Goal: Information Seeking & Learning: Learn about a topic

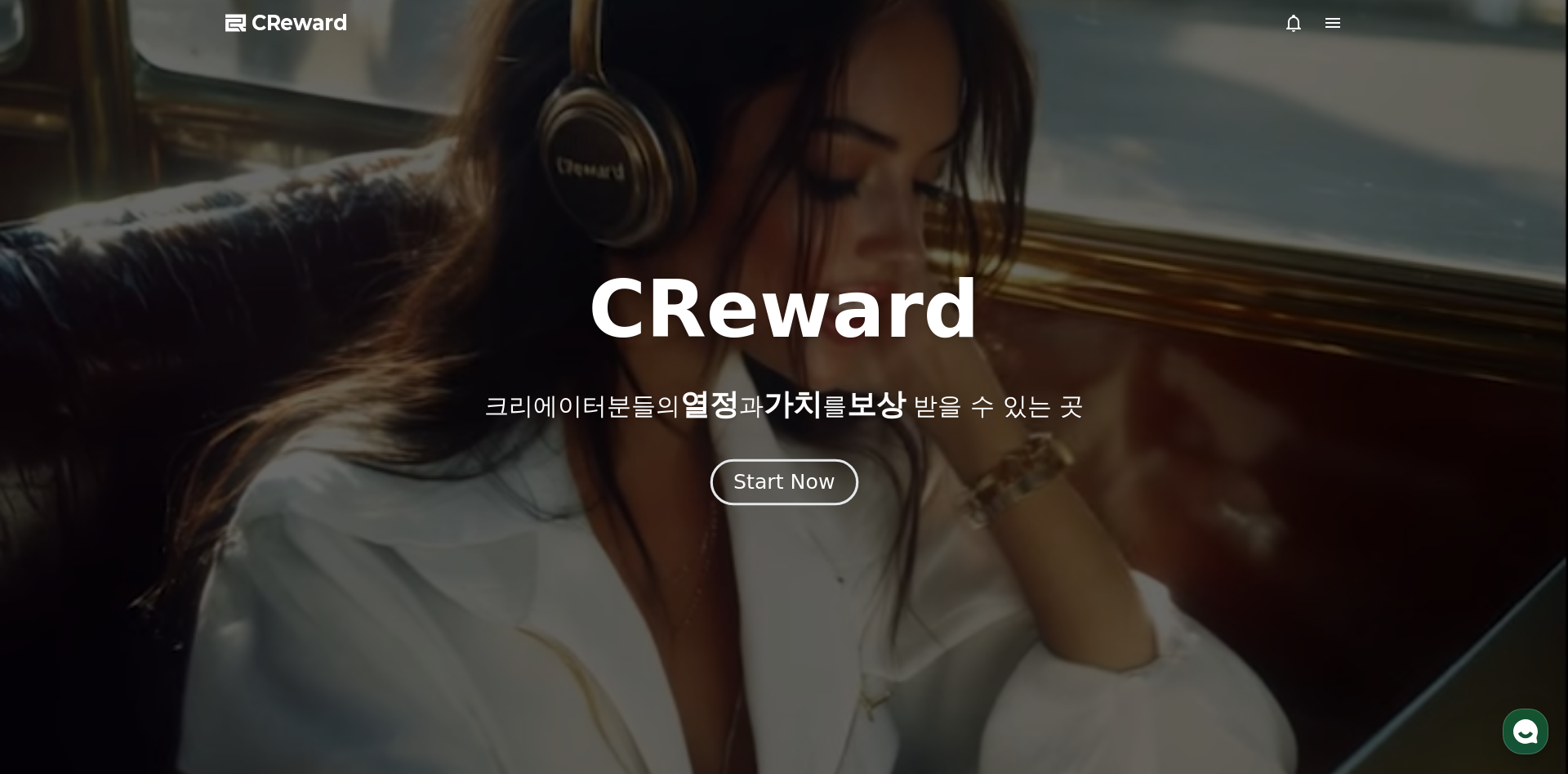
click at [777, 495] on button "Start Now" at bounding box center [783, 482] width 147 height 47
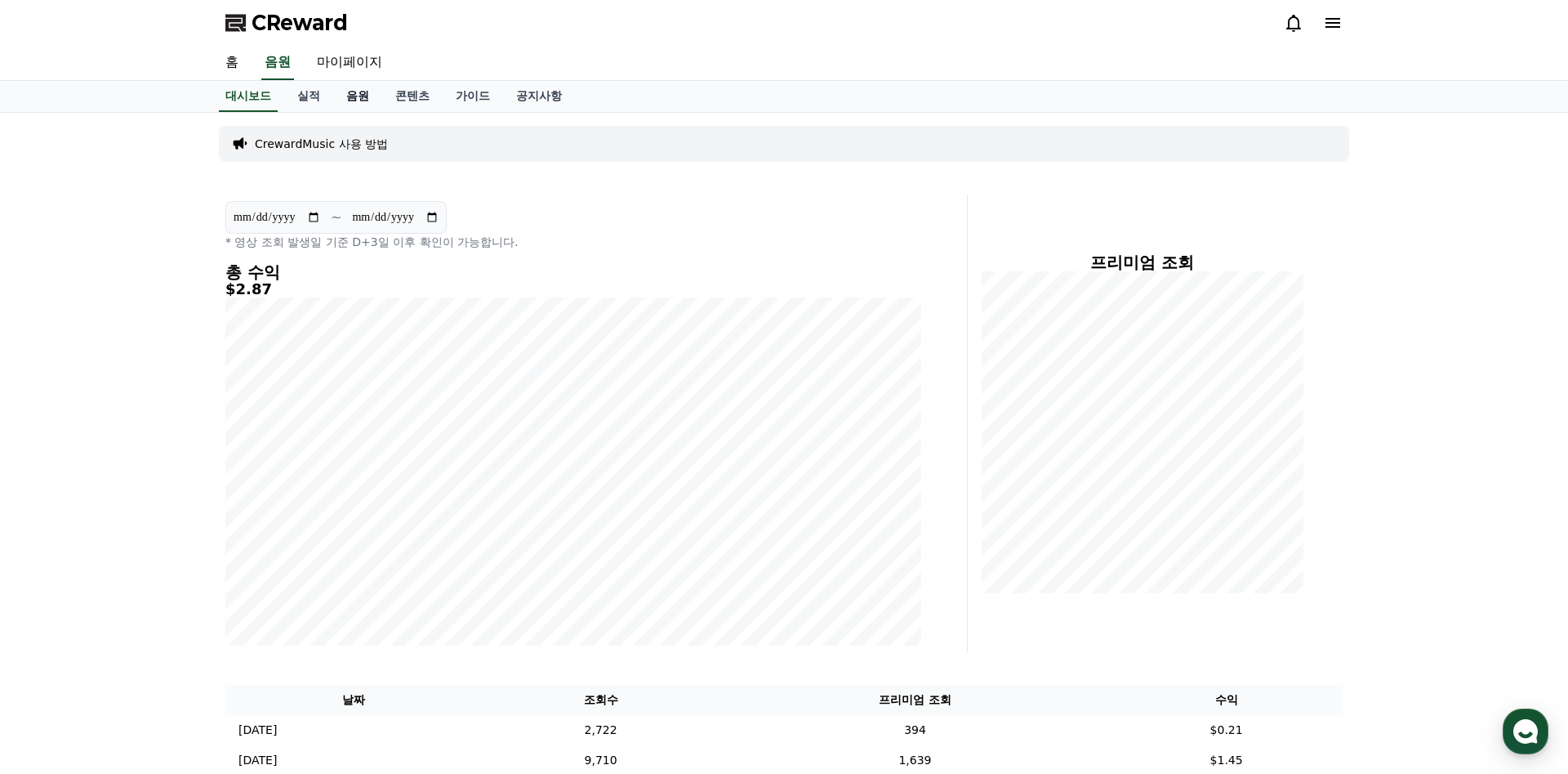
click at [344, 98] on link "음원" at bounding box center [358, 96] width 49 height 31
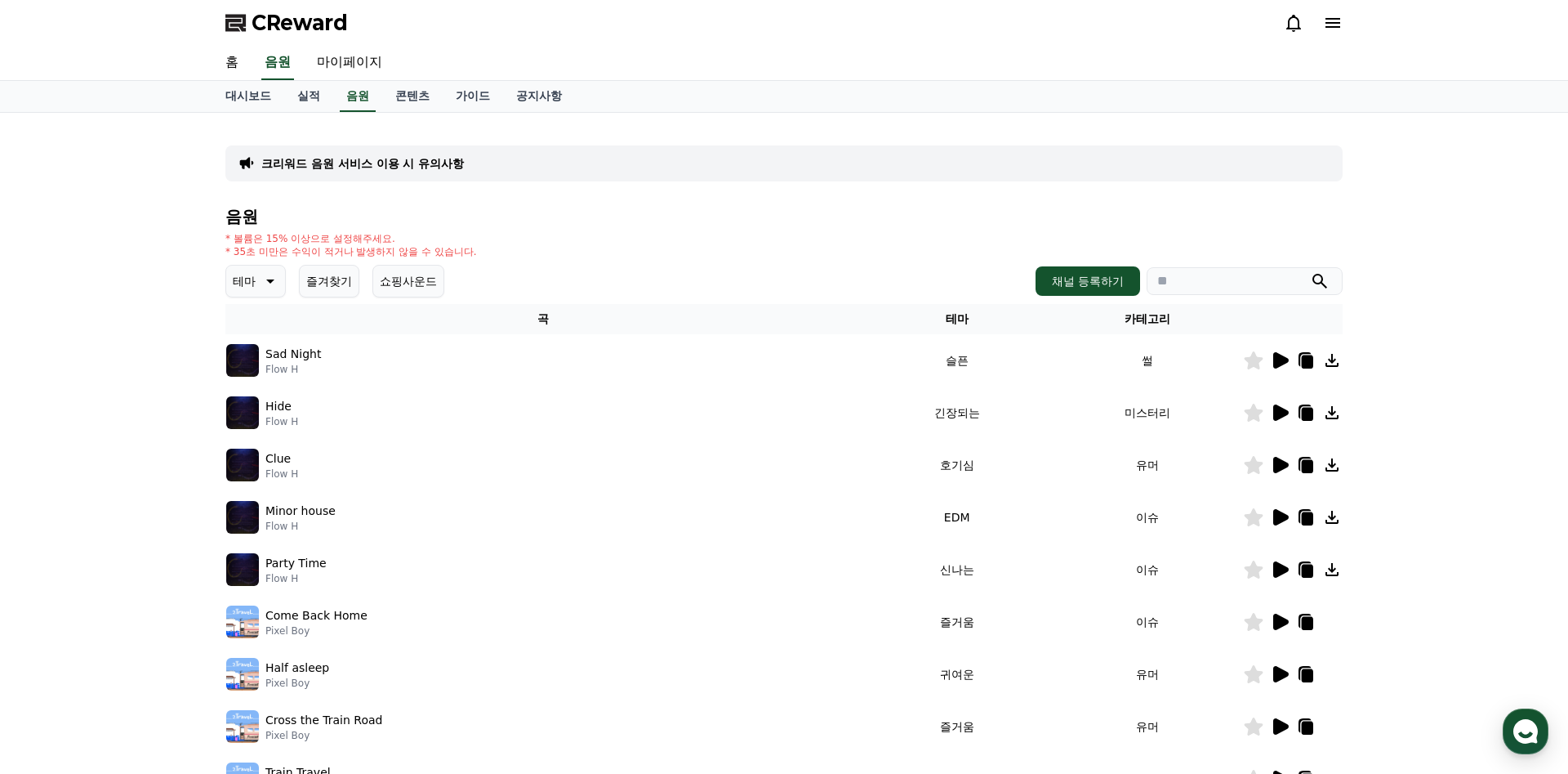
click at [263, 283] on icon at bounding box center [268, 280] width 20 height 20
click at [257, 378] on button "신나는" at bounding box center [251, 373] width 48 height 36
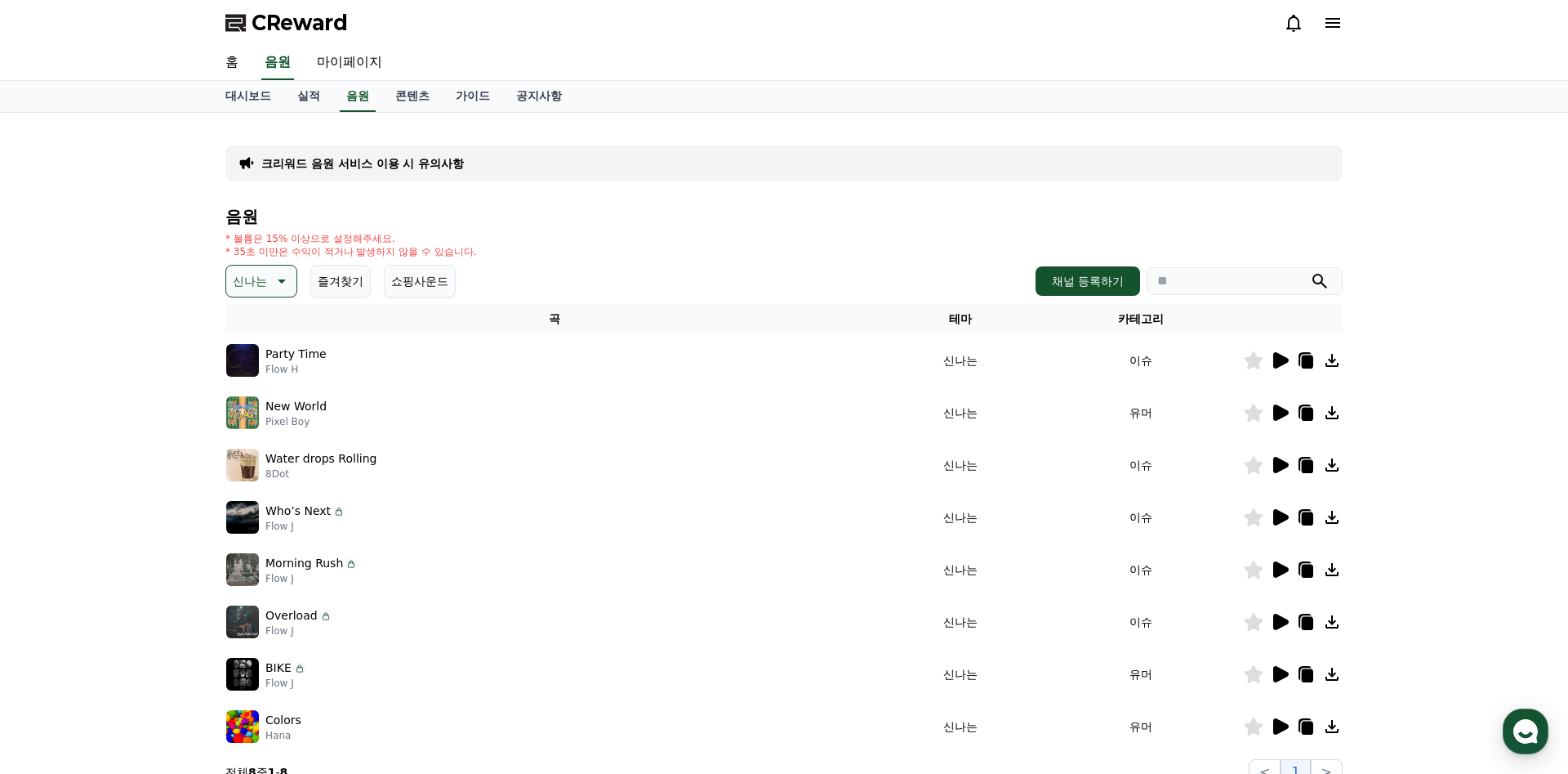
click at [1284, 363] on icon at bounding box center [1281, 360] width 15 height 16
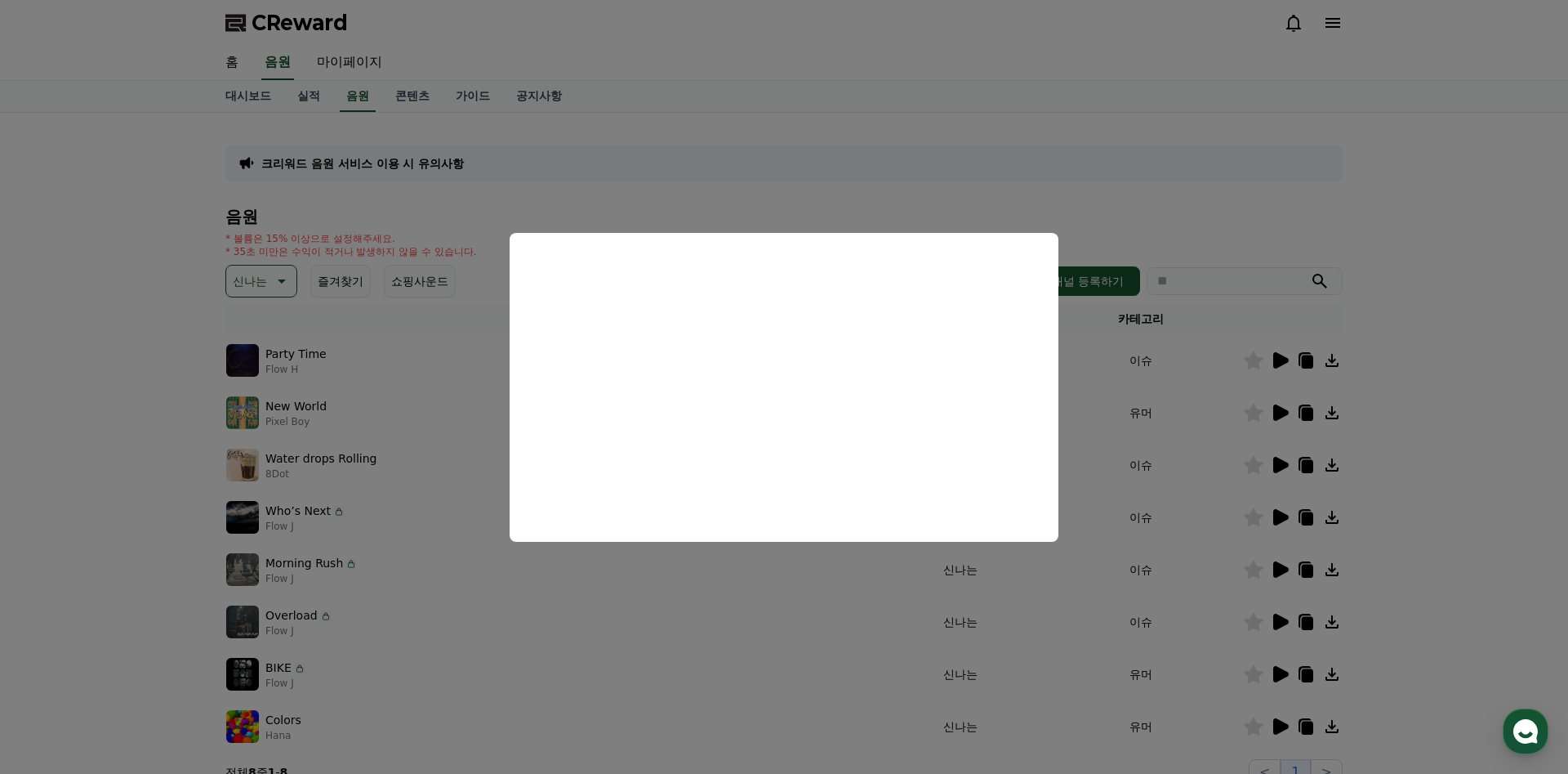
click at [756, 186] on button "close modal" at bounding box center [784, 387] width 1568 height 774
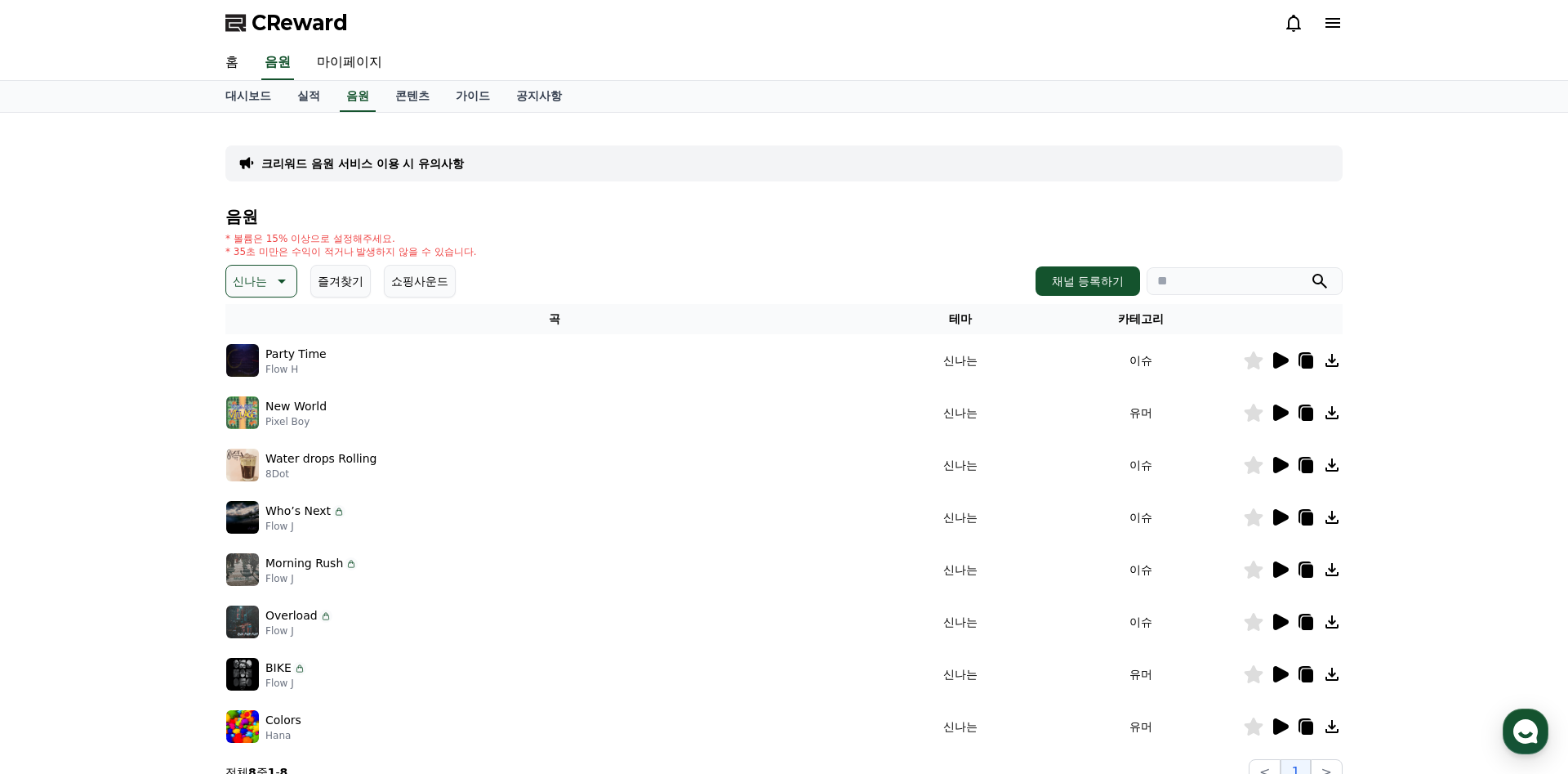
click at [299, 413] on p "New World" at bounding box center [296, 407] width 61 height 17
click at [1270, 415] on icon at bounding box center [1279, 412] width 20 height 20
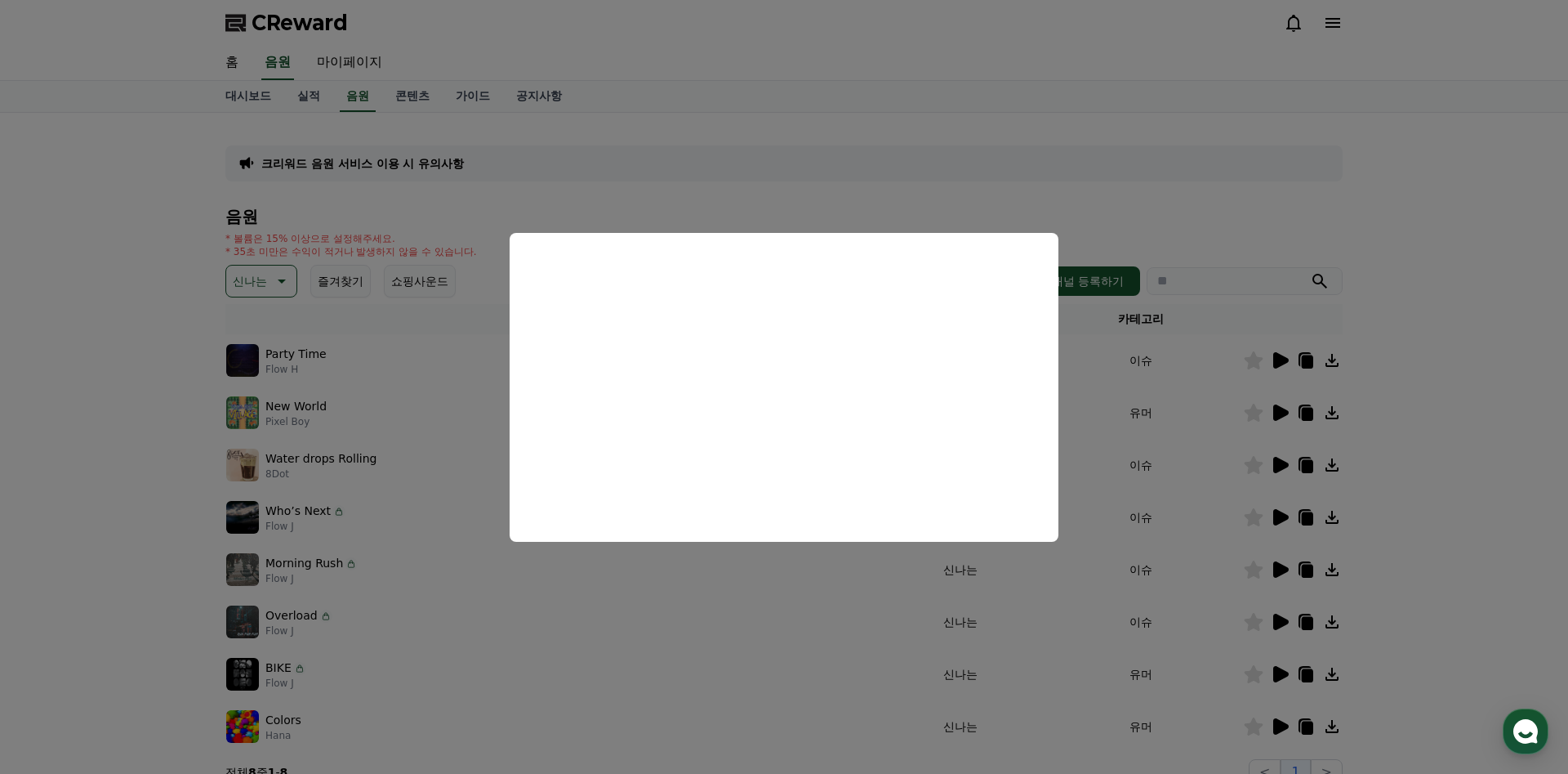
click at [723, 592] on button "close modal" at bounding box center [784, 387] width 1568 height 774
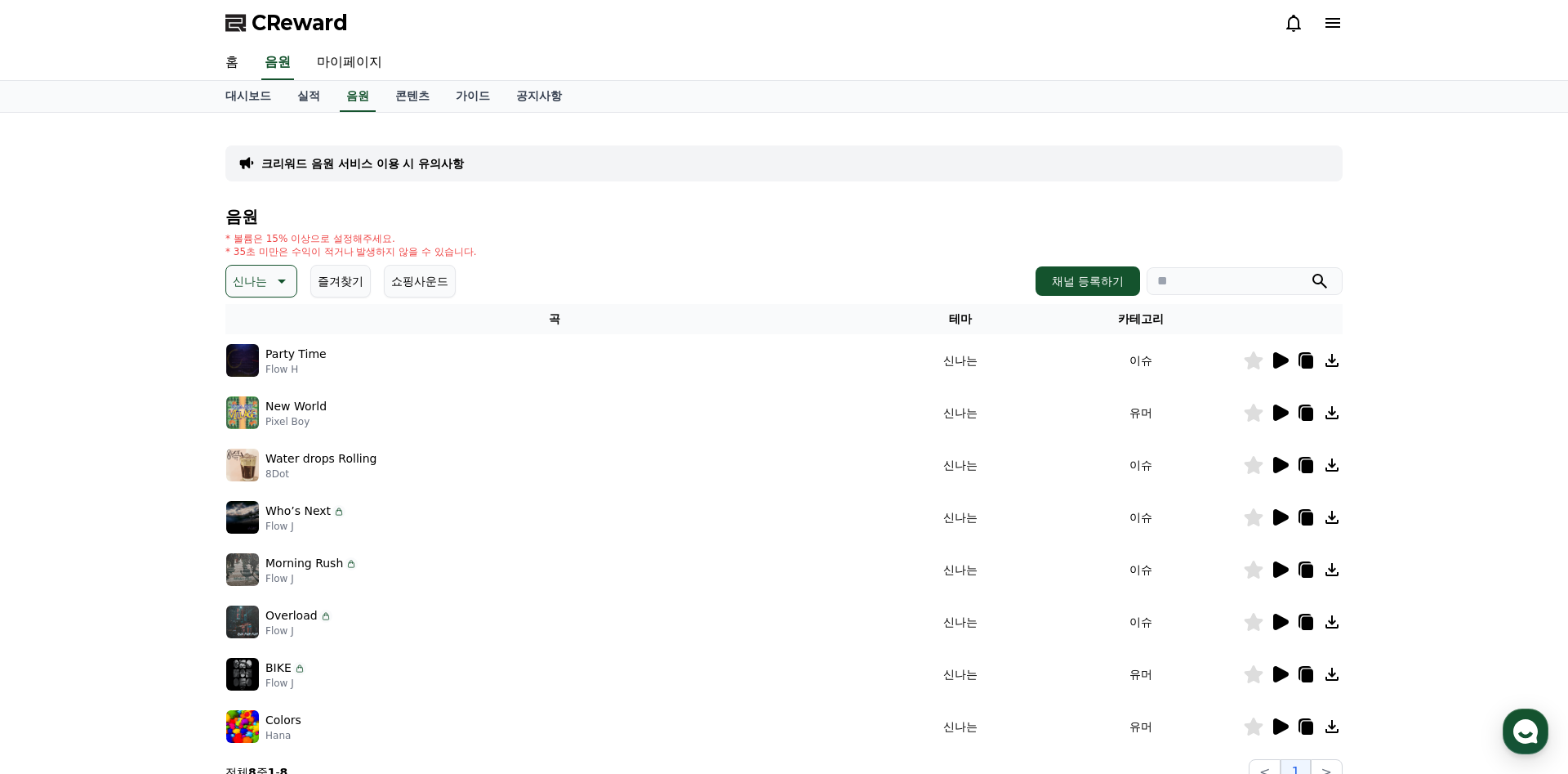
click at [1281, 719] on icon at bounding box center [1279, 726] width 20 height 20
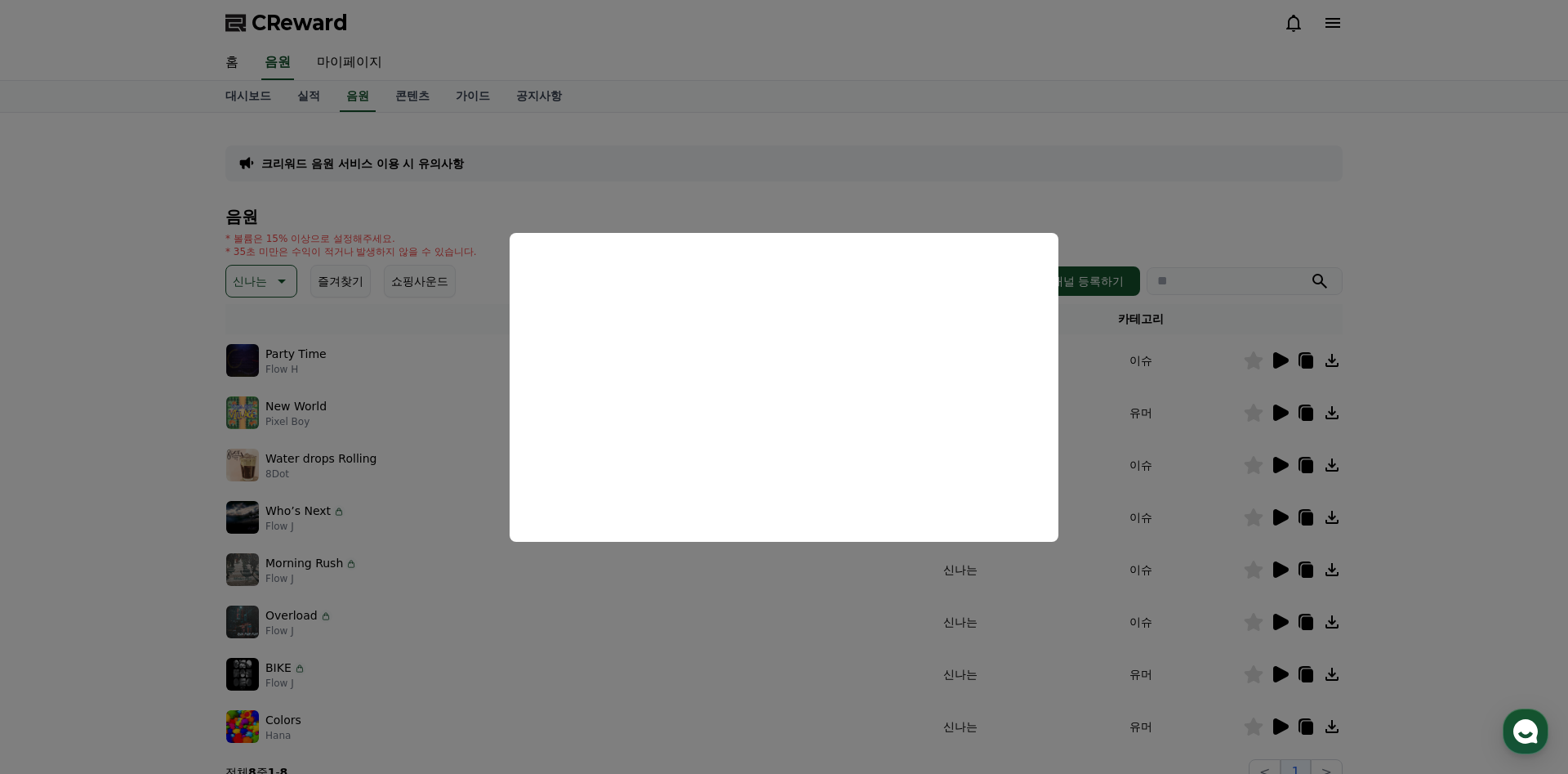
click at [806, 609] on button "close modal" at bounding box center [784, 387] width 1568 height 774
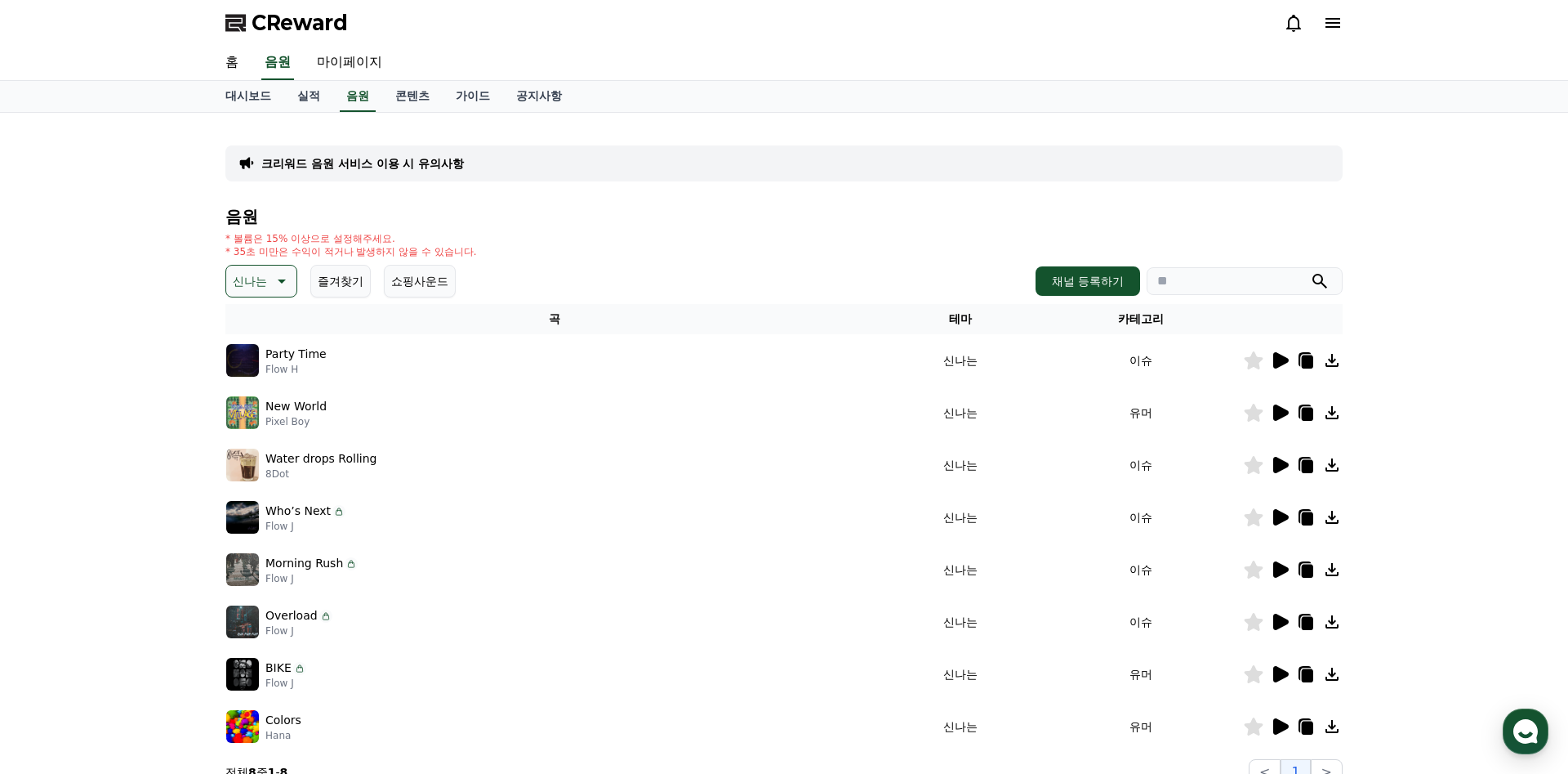
click at [1285, 678] on icon at bounding box center [1279, 673] width 20 height 20
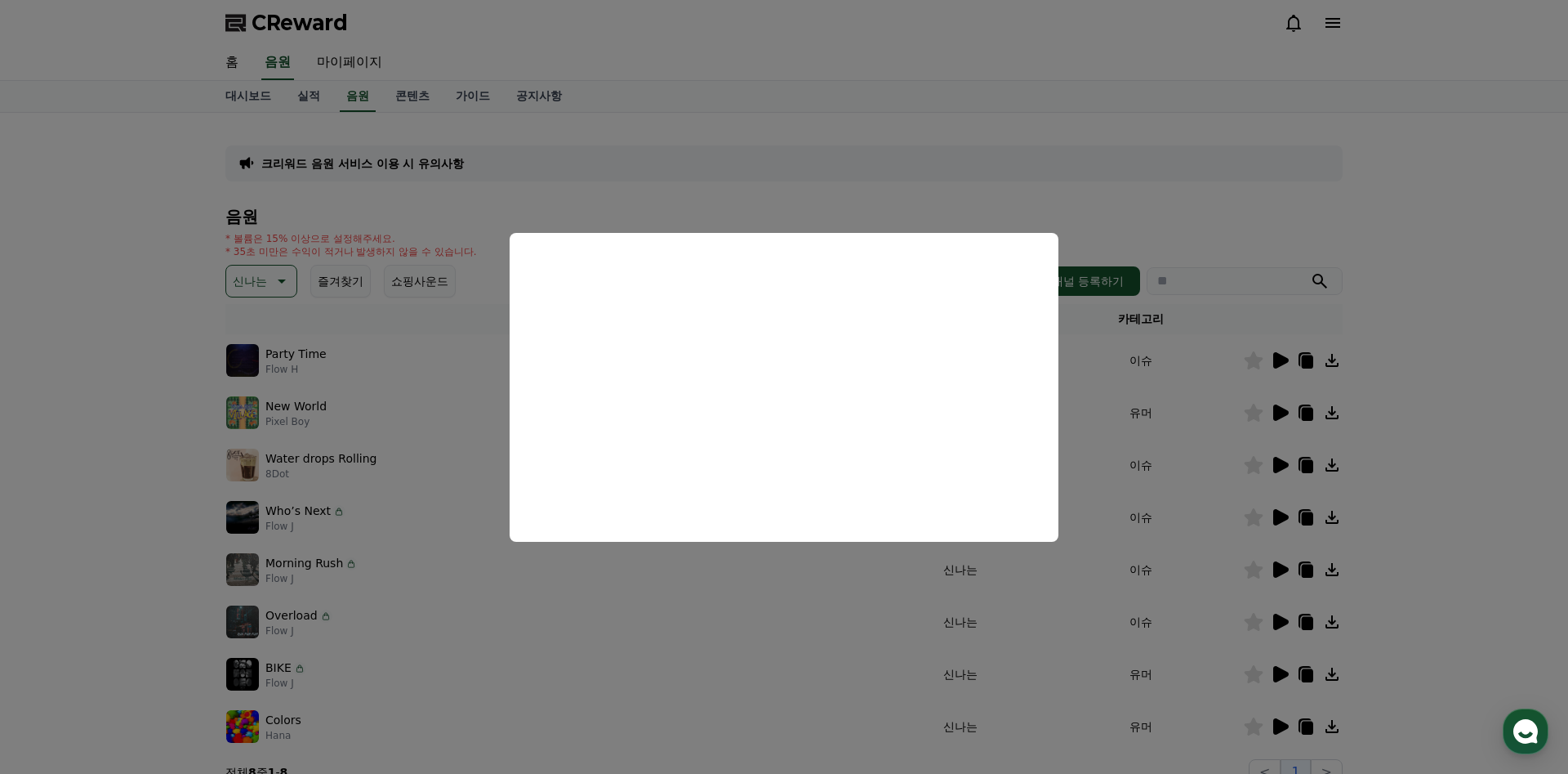
click at [822, 597] on button "close modal" at bounding box center [784, 387] width 1568 height 774
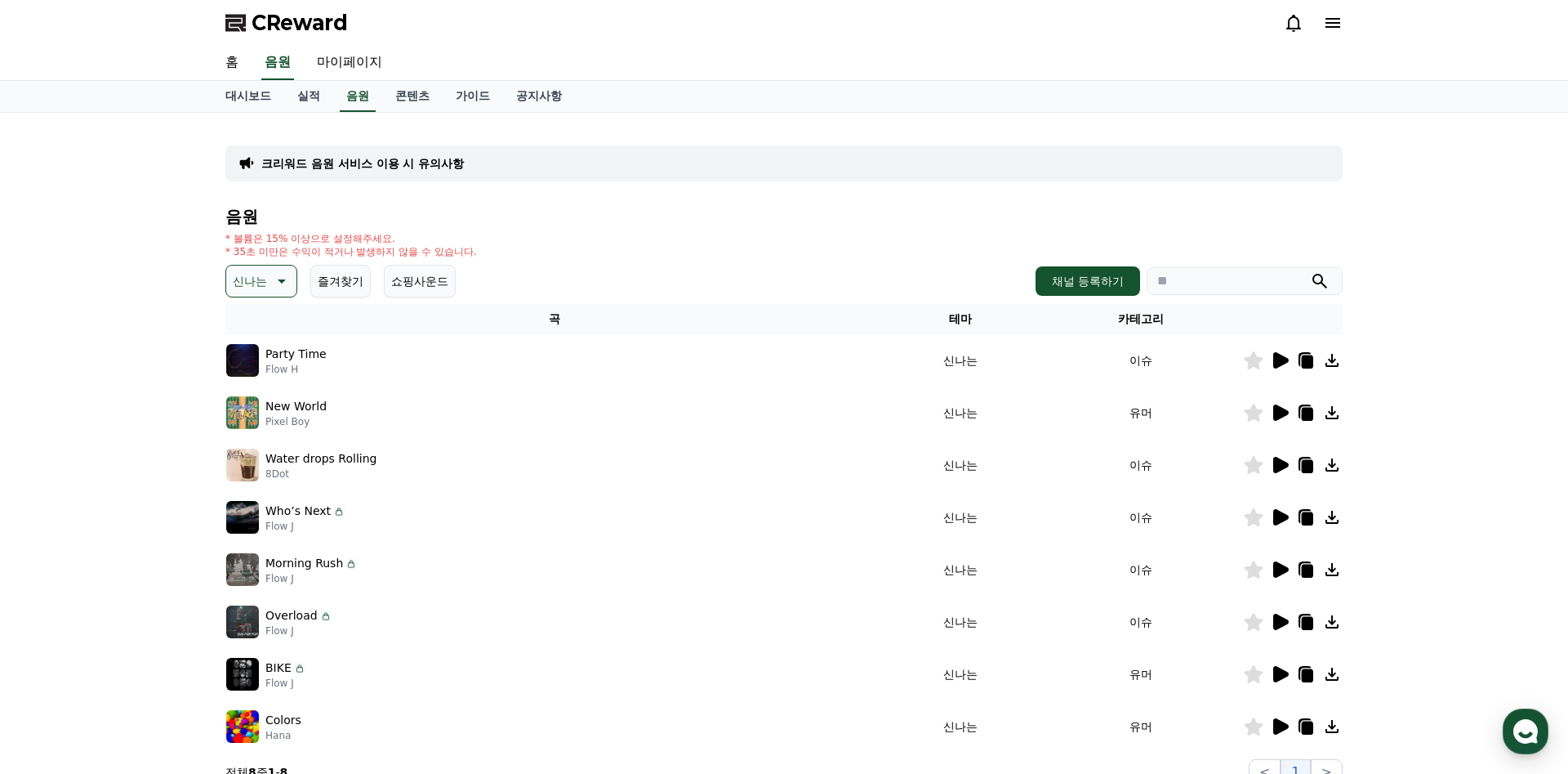
click at [1277, 574] on icon at bounding box center [1281, 569] width 15 height 16
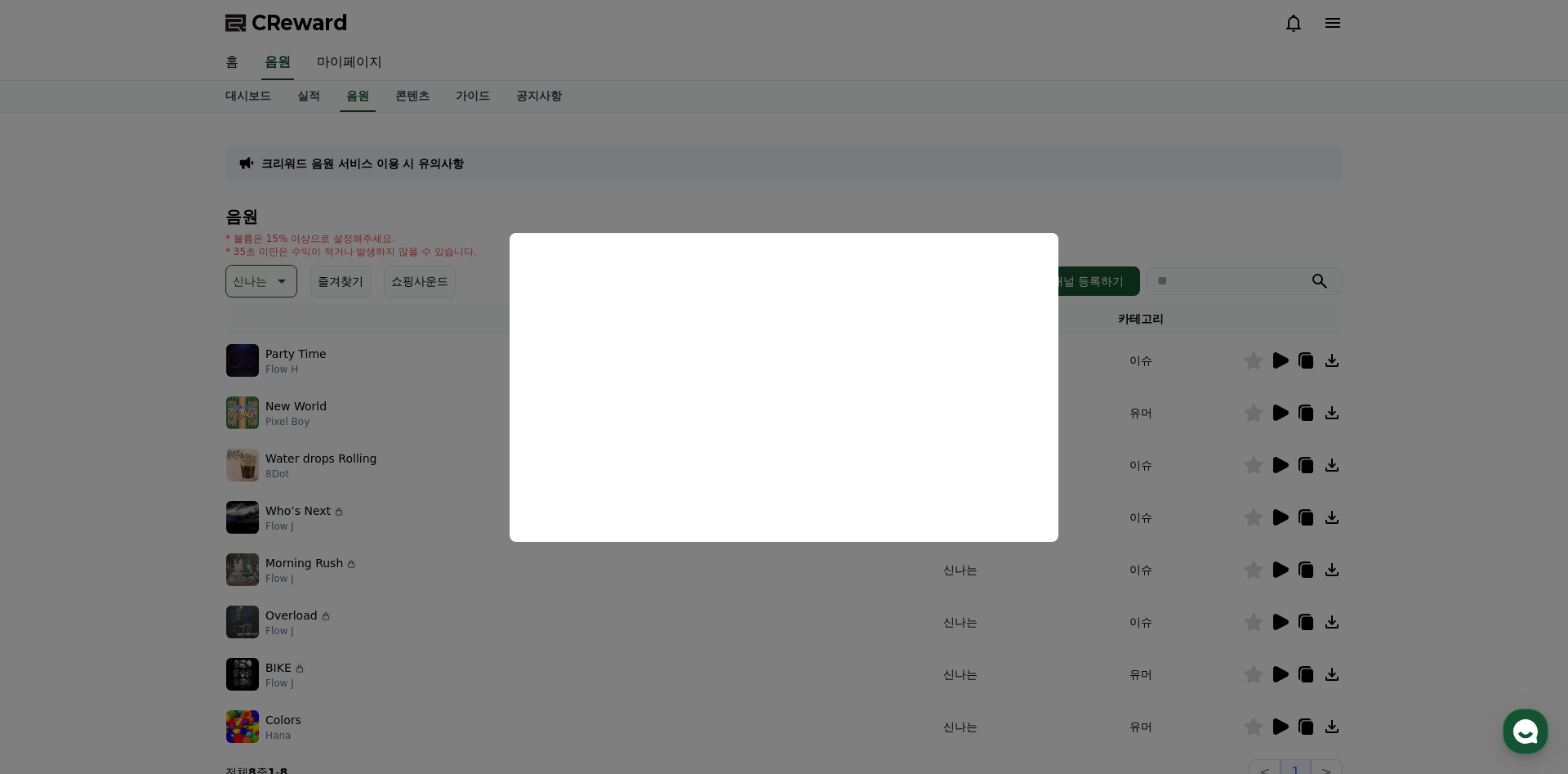
click at [820, 589] on button "close modal" at bounding box center [784, 387] width 1568 height 774
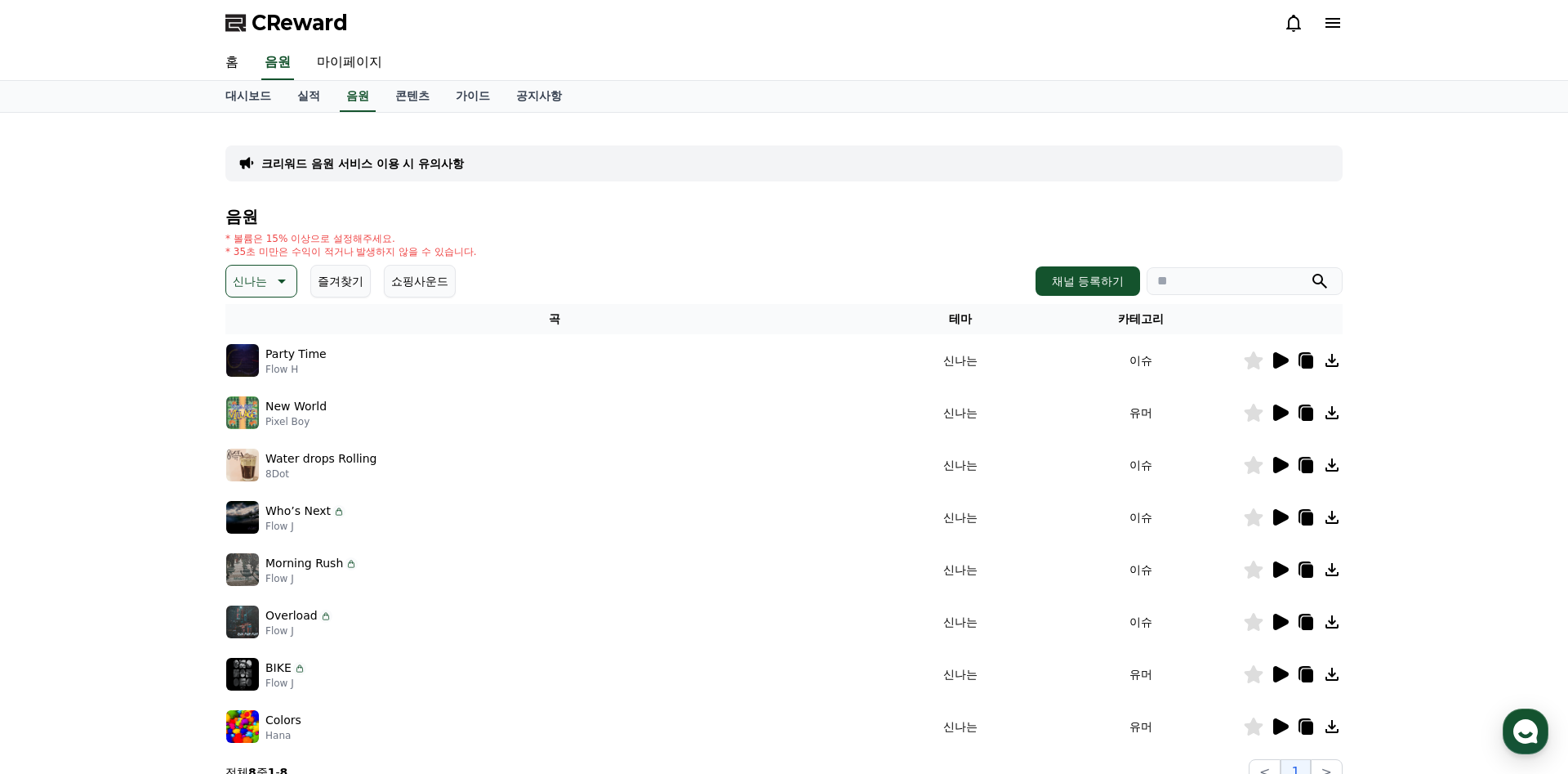
click at [1278, 468] on icon at bounding box center [1281, 465] width 15 height 16
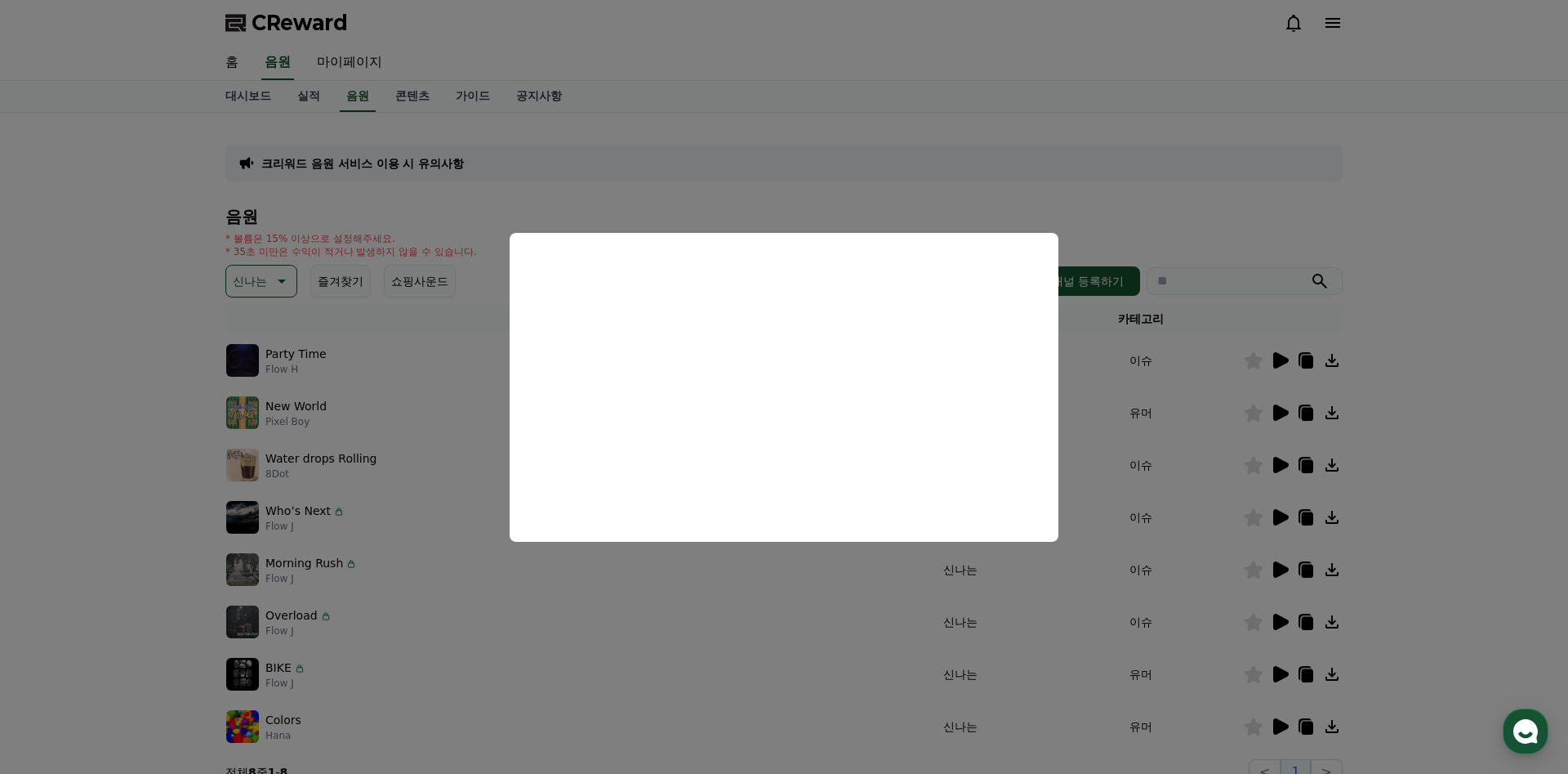
click at [738, 581] on button "close modal" at bounding box center [784, 387] width 1568 height 774
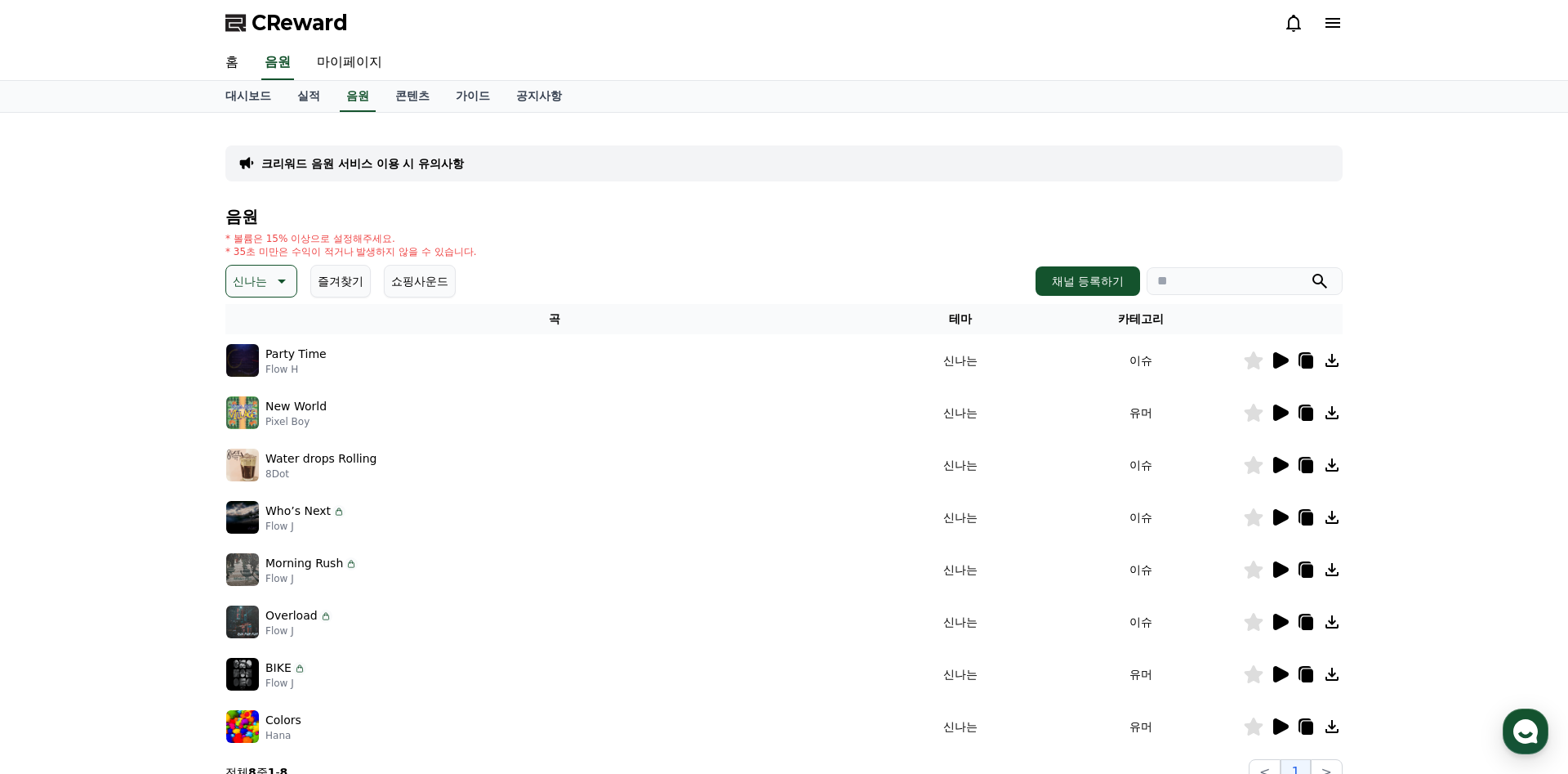
click at [1276, 517] on icon at bounding box center [1281, 517] width 15 height 16
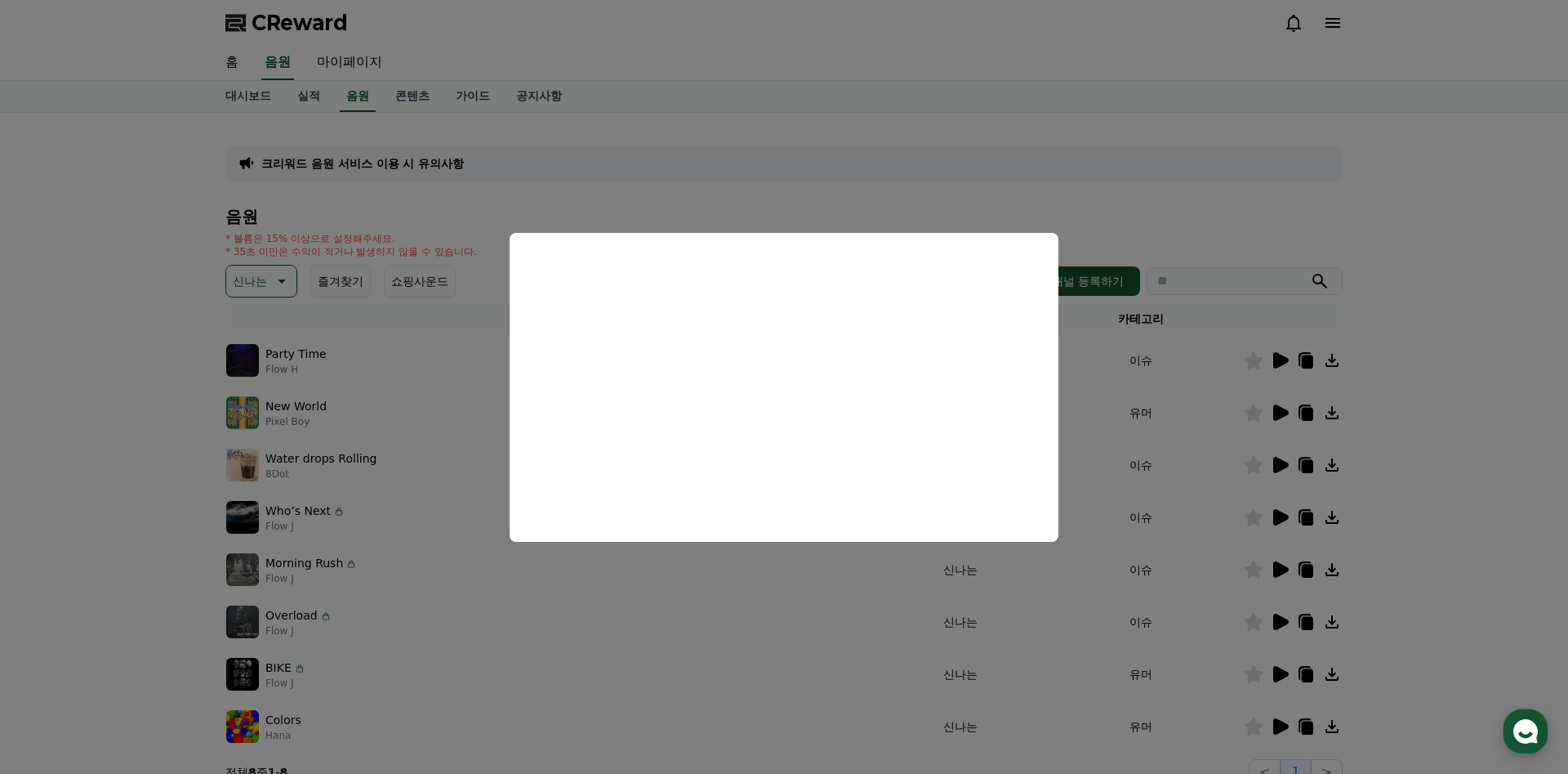
click at [761, 601] on button "close modal" at bounding box center [784, 387] width 1568 height 774
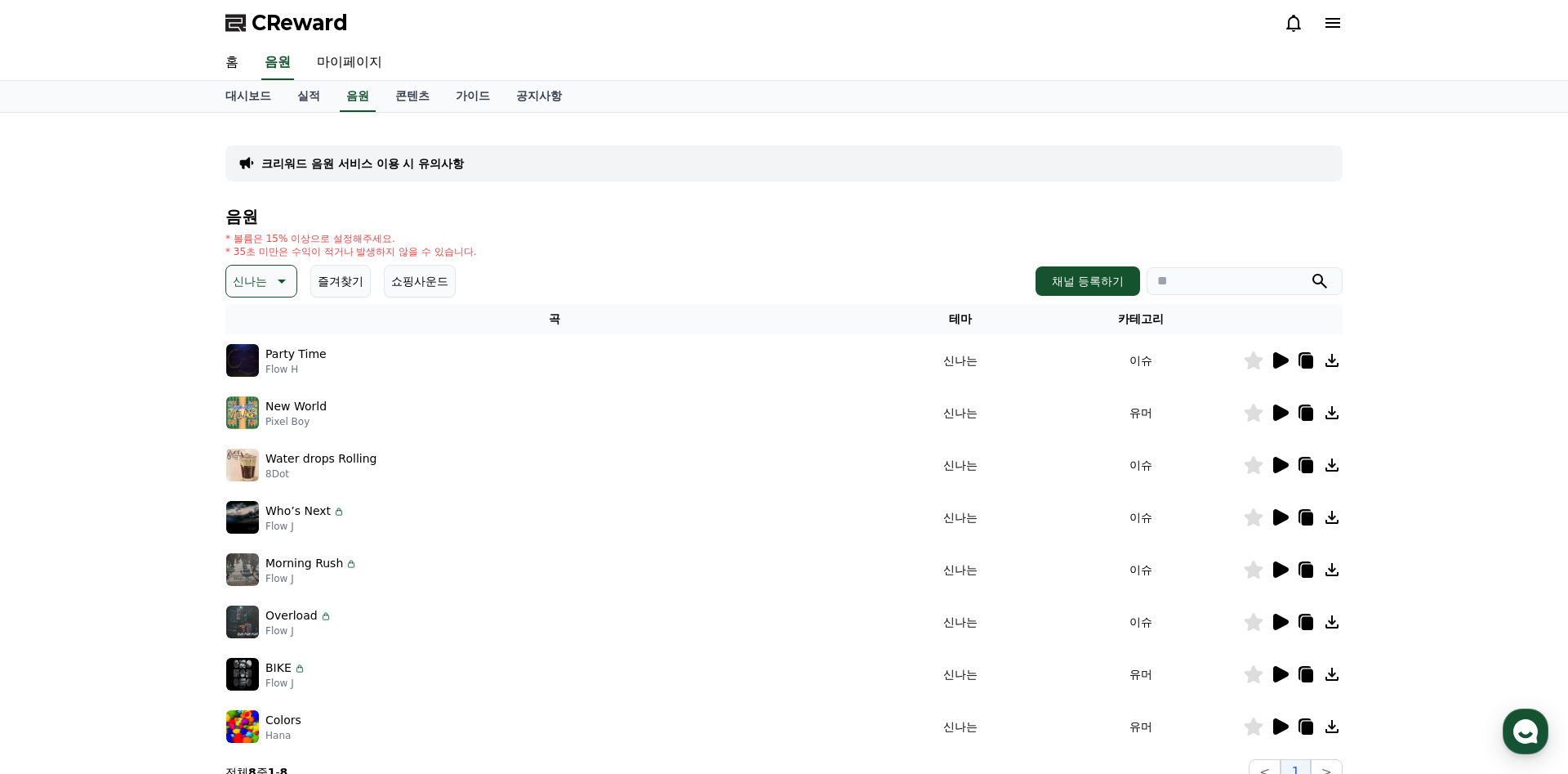
click at [1285, 619] on icon at bounding box center [1279, 621] width 20 height 20
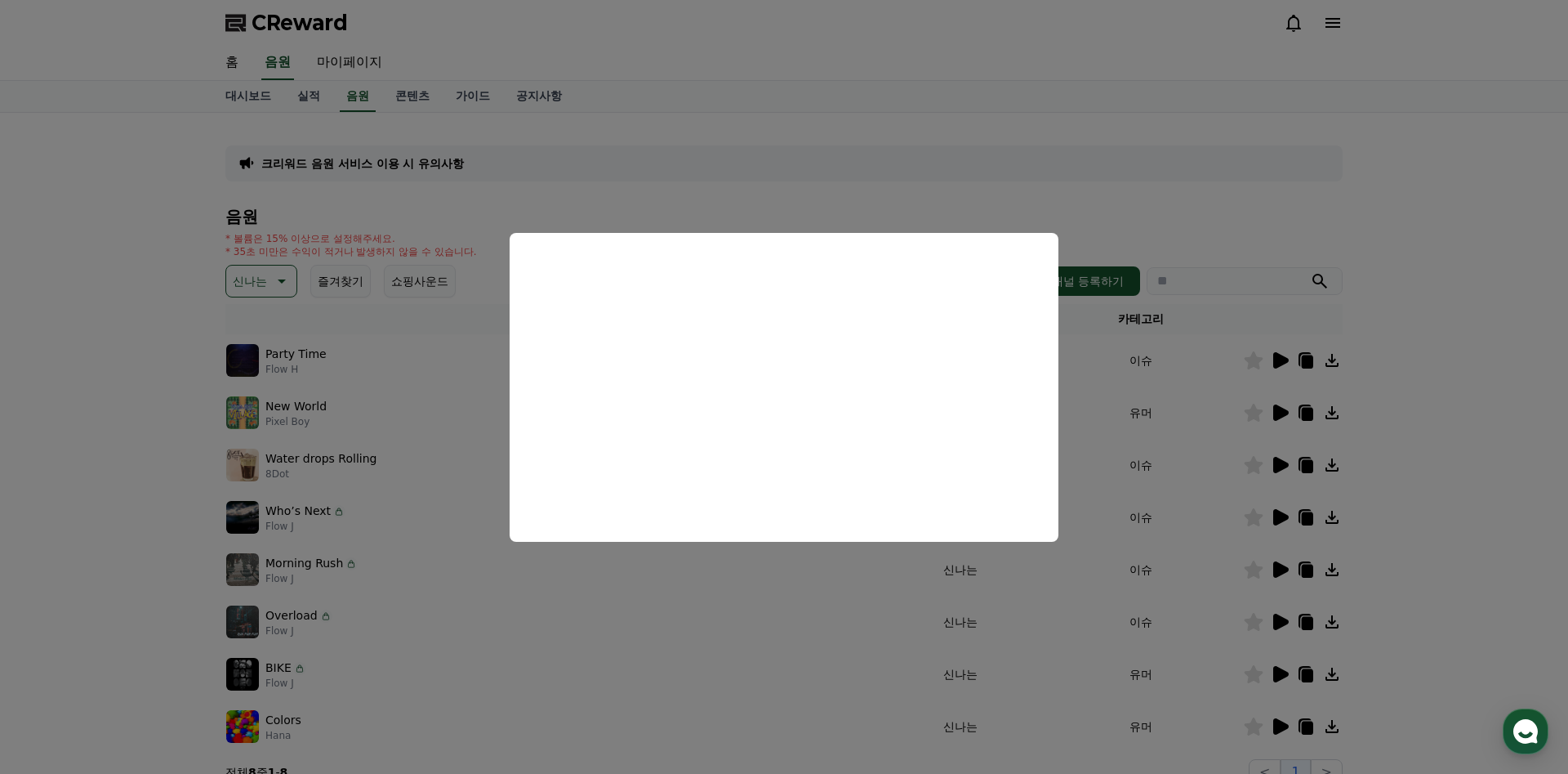
click at [715, 620] on button "close modal" at bounding box center [784, 387] width 1568 height 774
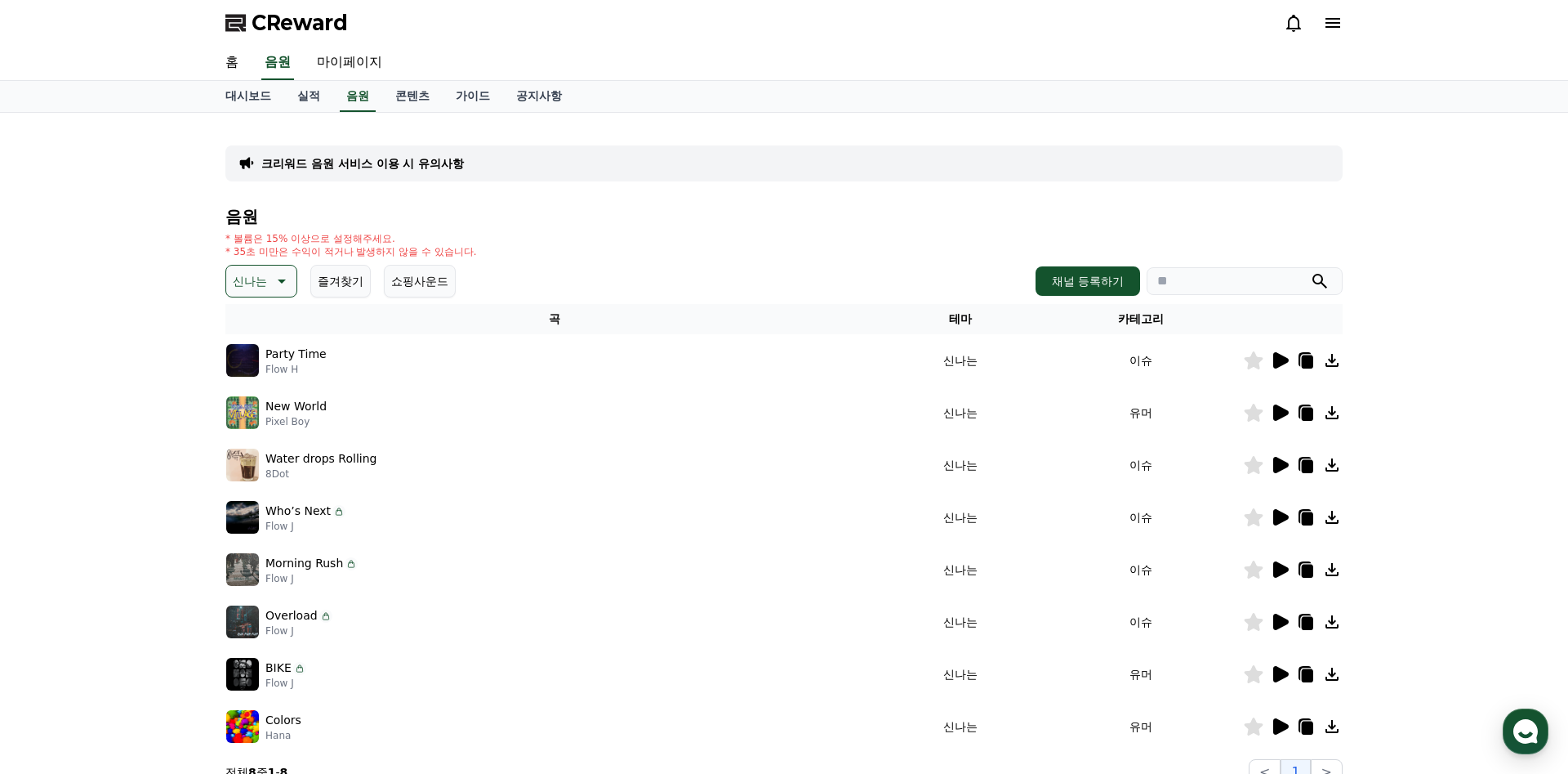
click at [1271, 675] on icon at bounding box center [1279, 673] width 20 height 20
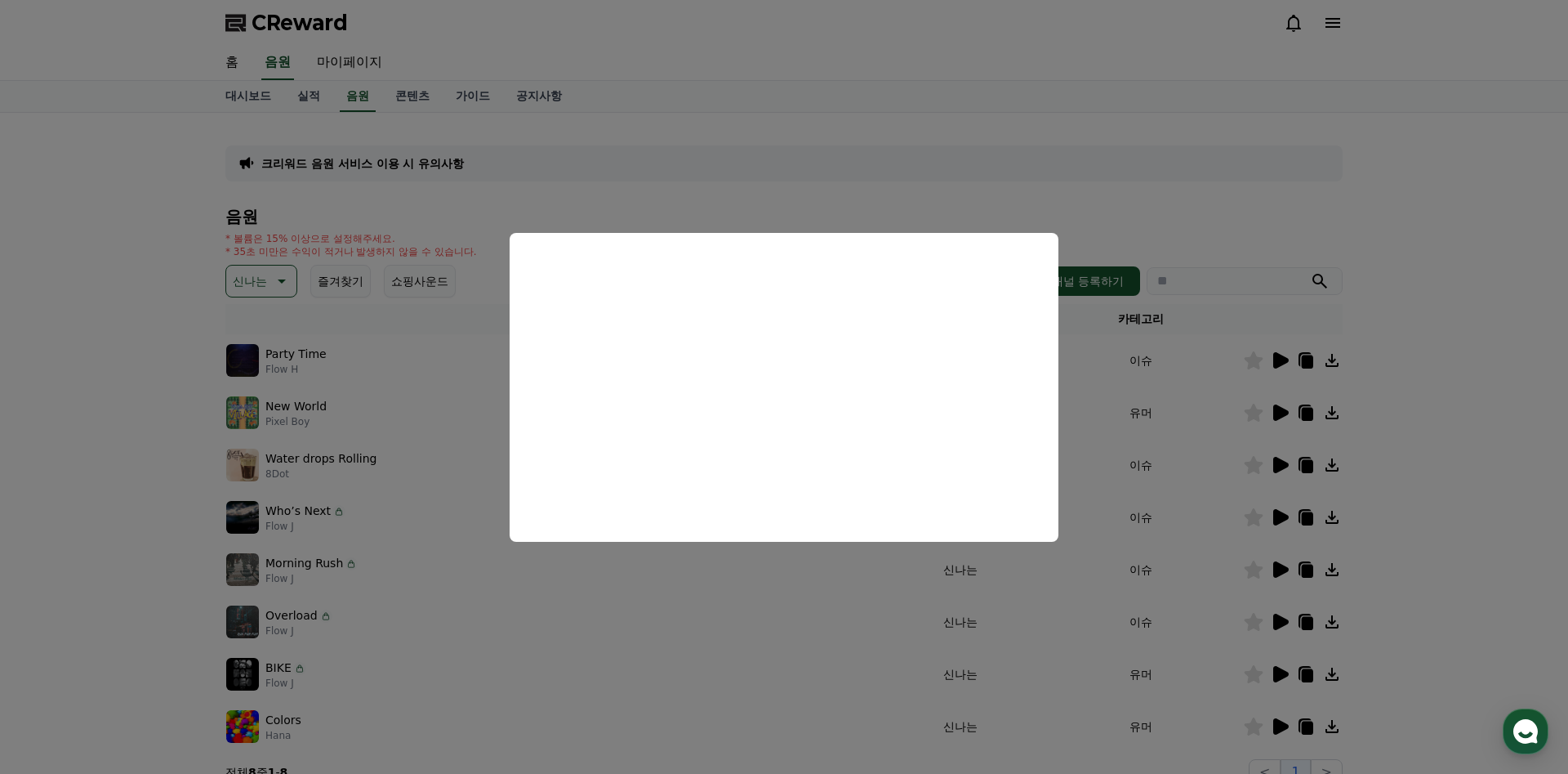
click at [457, 557] on button "close modal" at bounding box center [784, 387] width 1568 height 774
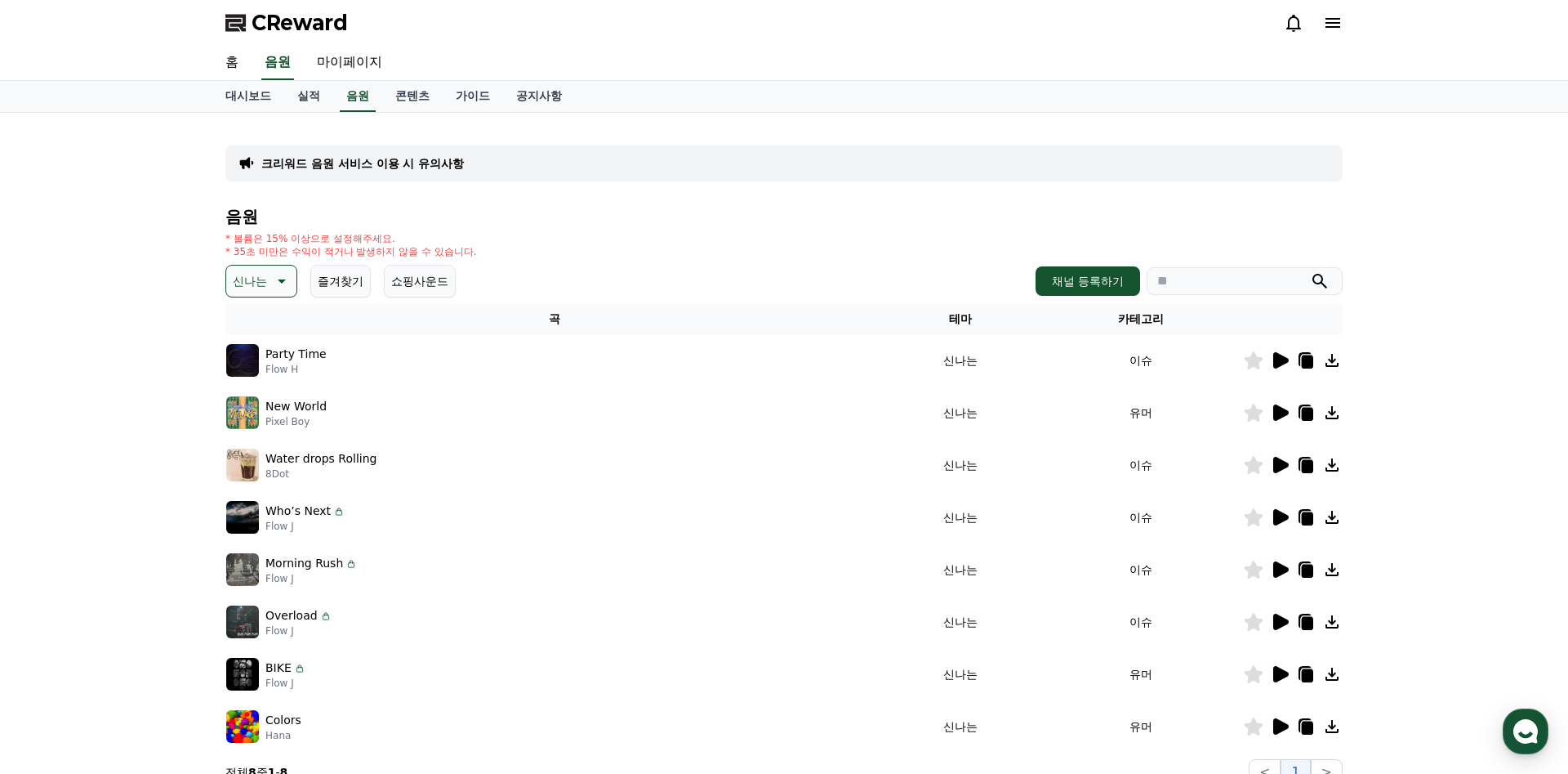
click at [287, 274] on icon at bounding box center [280, 280] width 20 height 20
click at [262, 388] on button "드라마틱" at bounding box center [257, 398] width 59 height 36
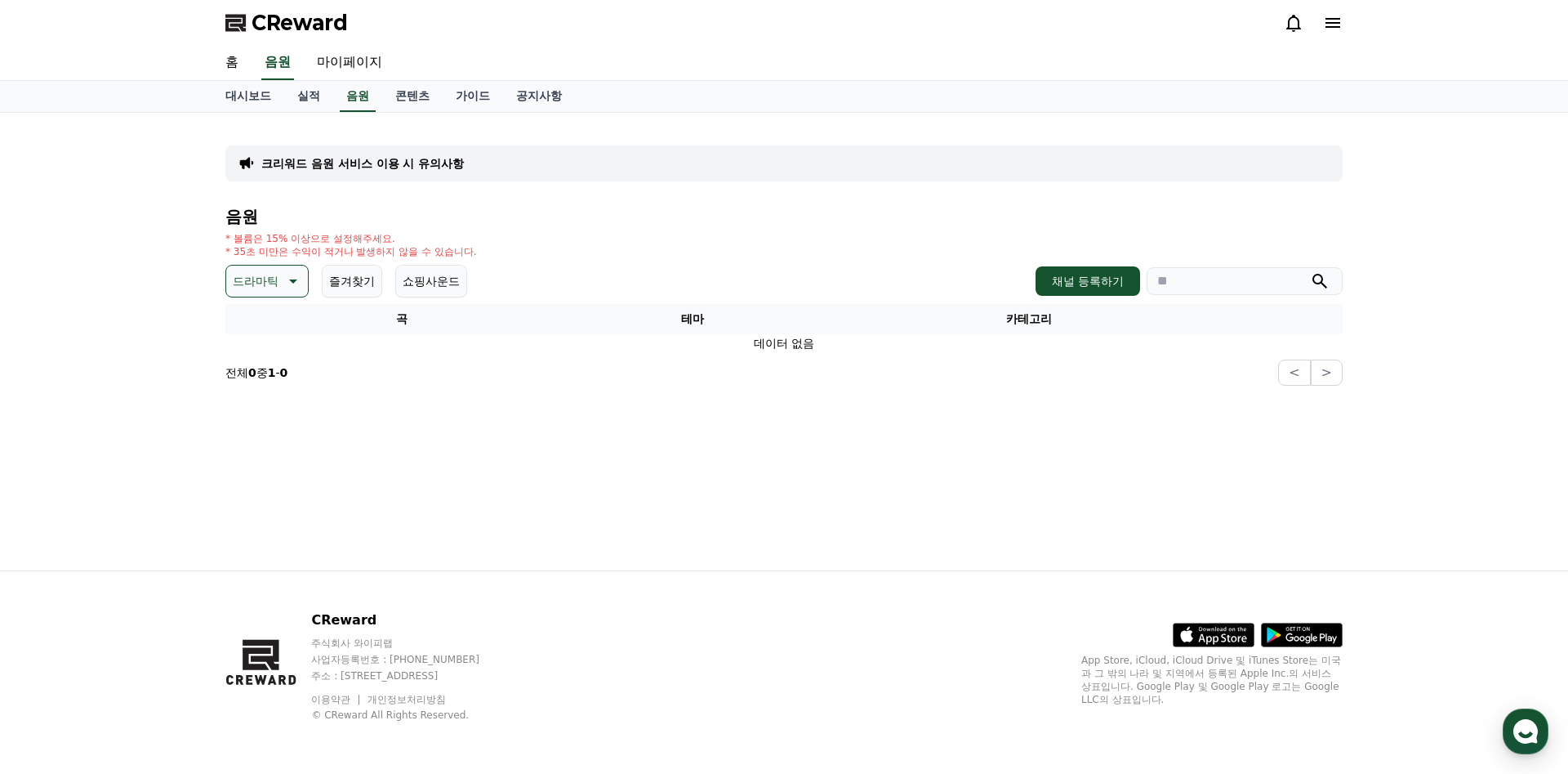
click at [279, 286] on button "드라마틱" at bounding box center [268, 281] width 84 height 32
click at [265, 434] on button "즐거움" at bounding box center [251, 440] width 48 height 36
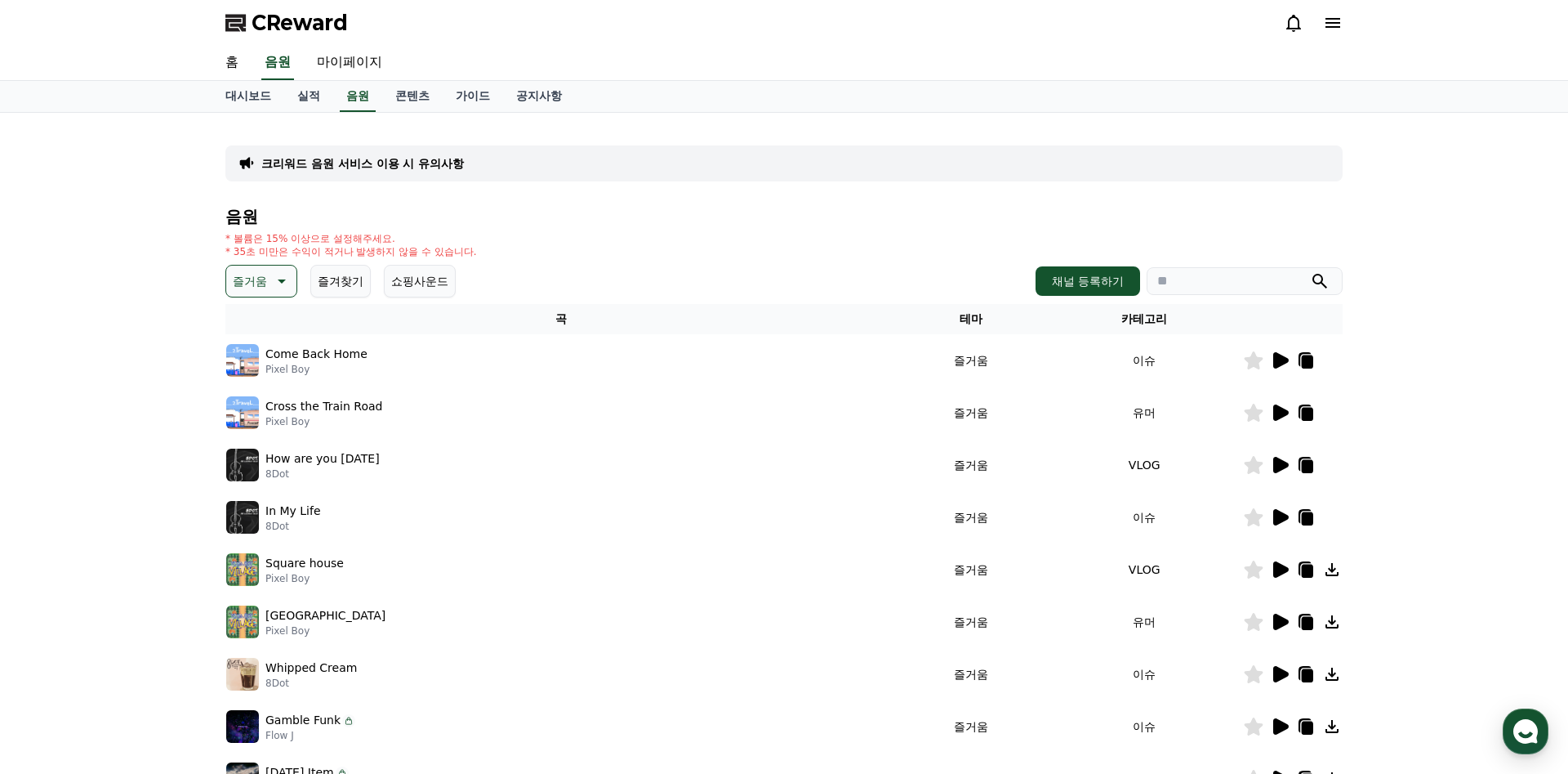
click at [1271, 369] on icon at bounding box center [1279, 360] width 20 height 20
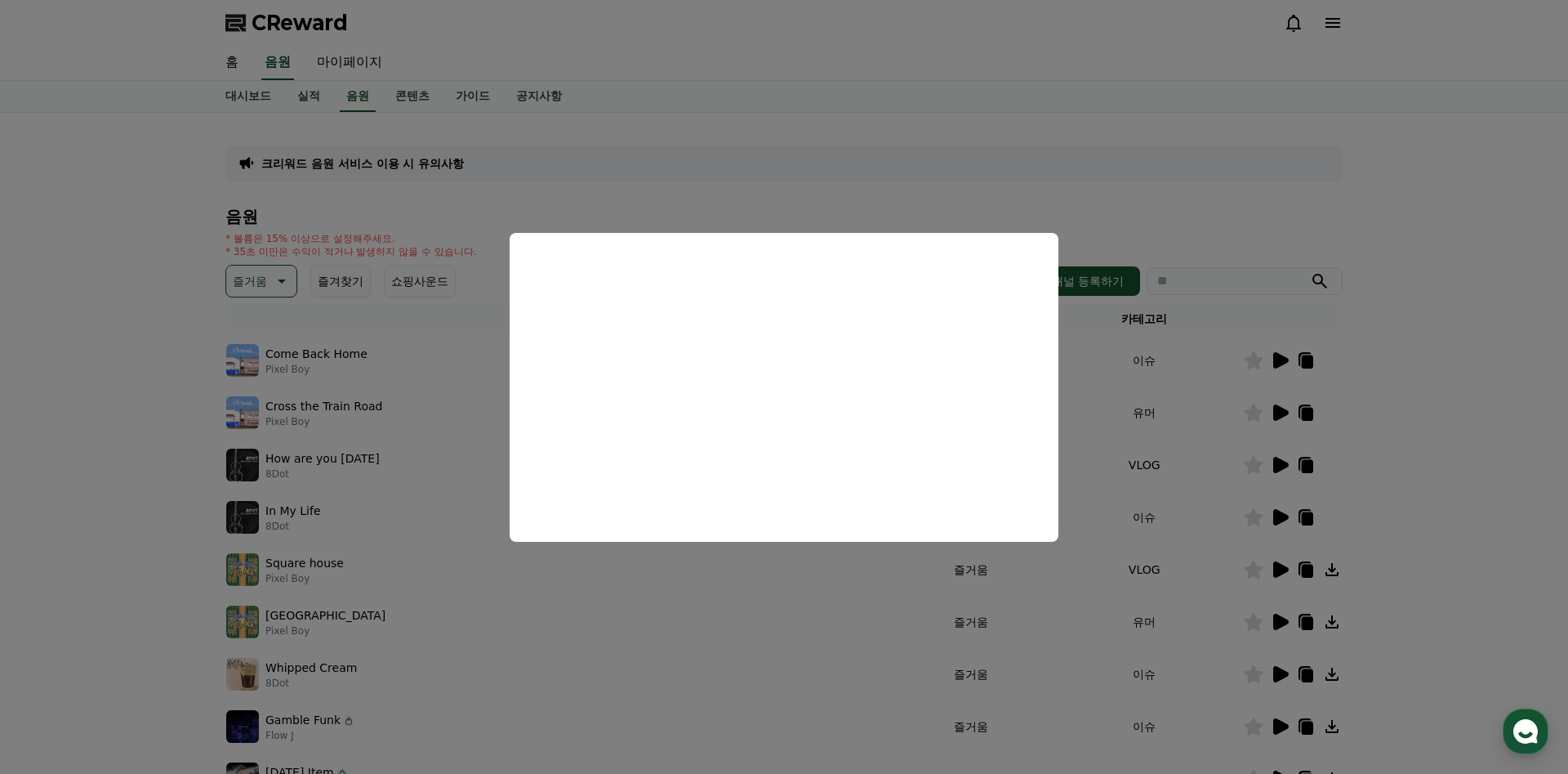
click at [419, 407] on button "close modal" at bounding box center [784, 387] width 1568 height 774
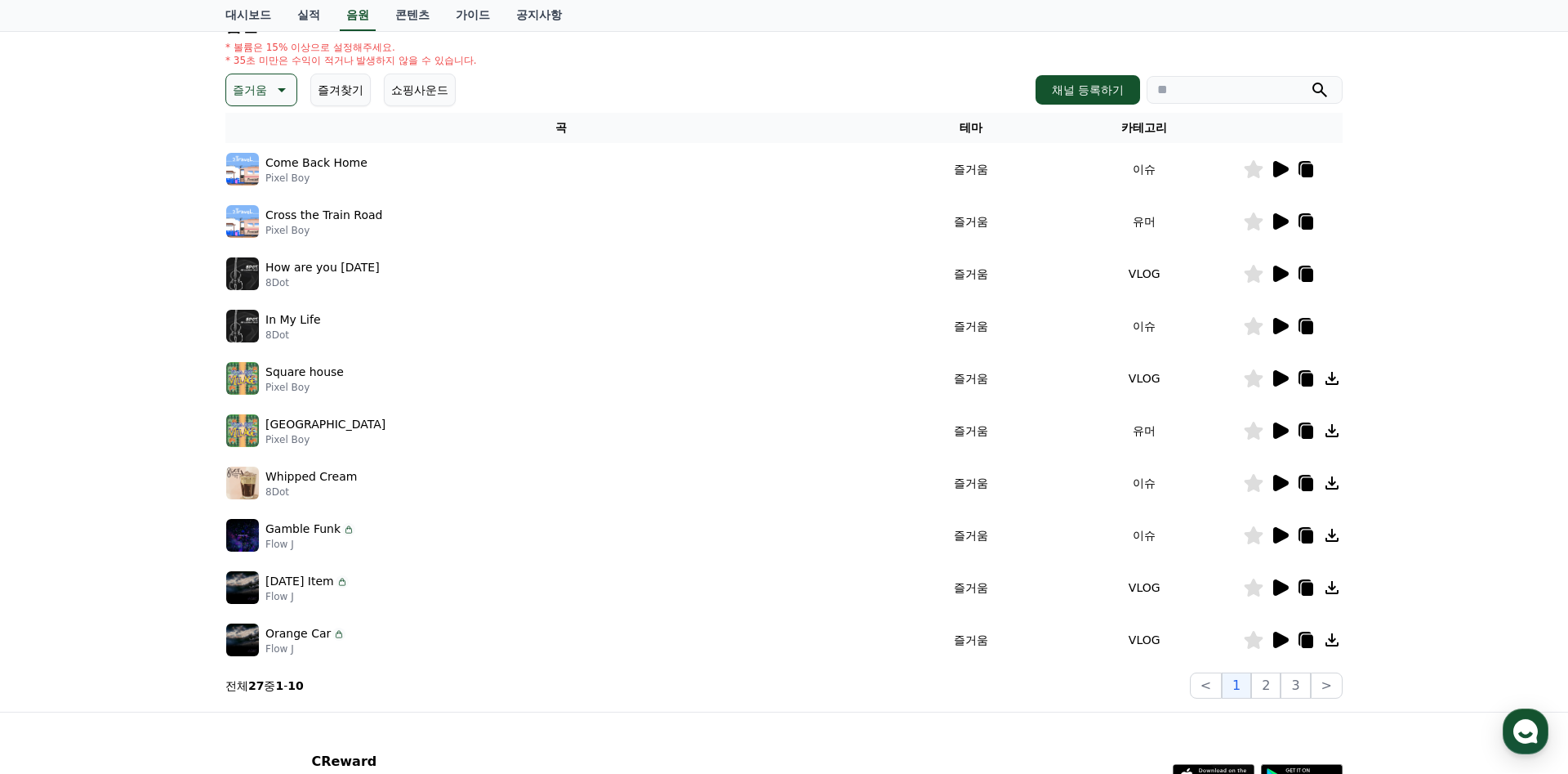
scroll to position [206, 0]
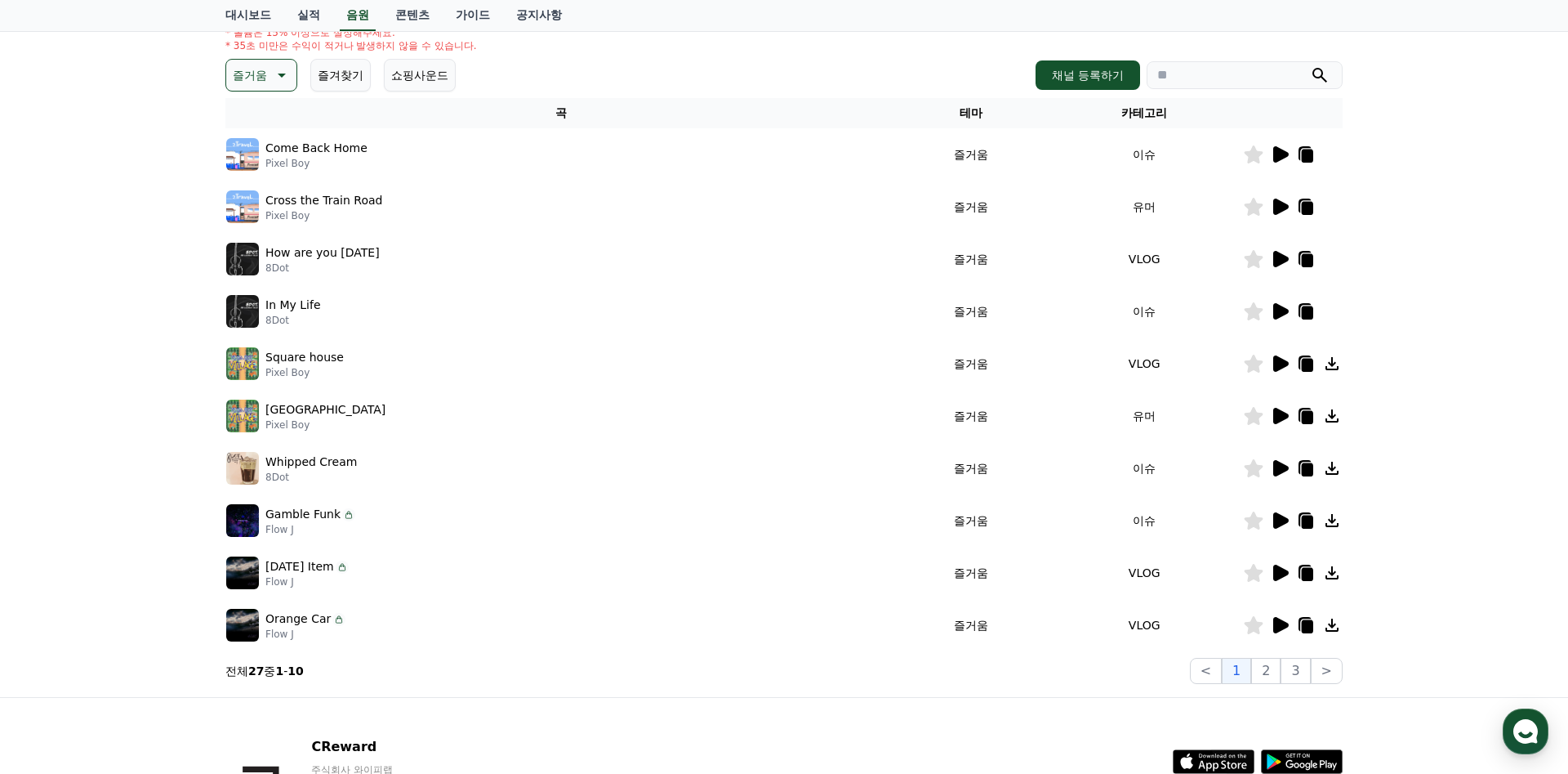
click at [1278, 619] on icon at bounding box center [1281, 625] width 15 height 16
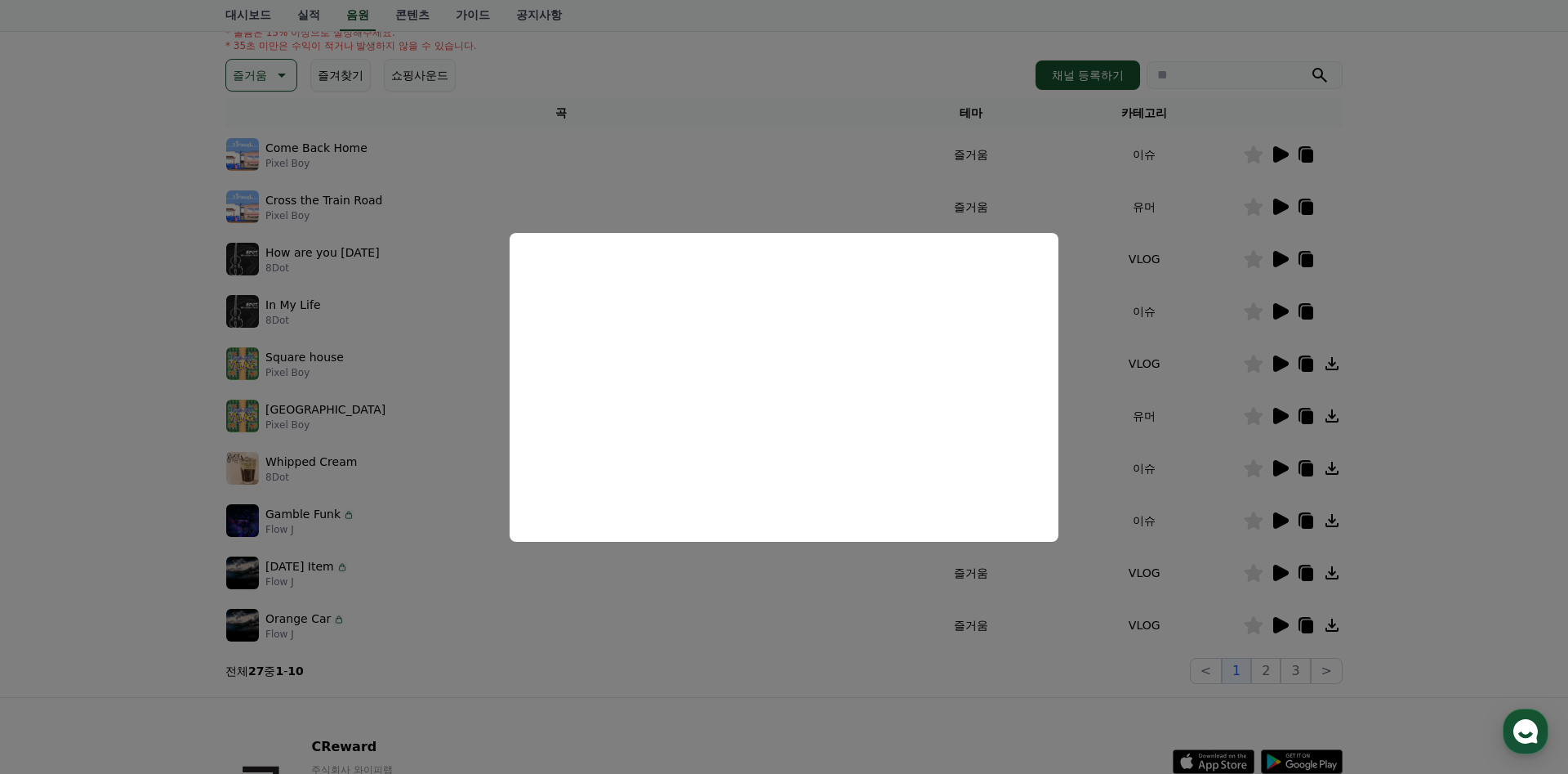
click at [763, 604] on button "close modal" at bounding box center [784, 387] width 1568 height 774
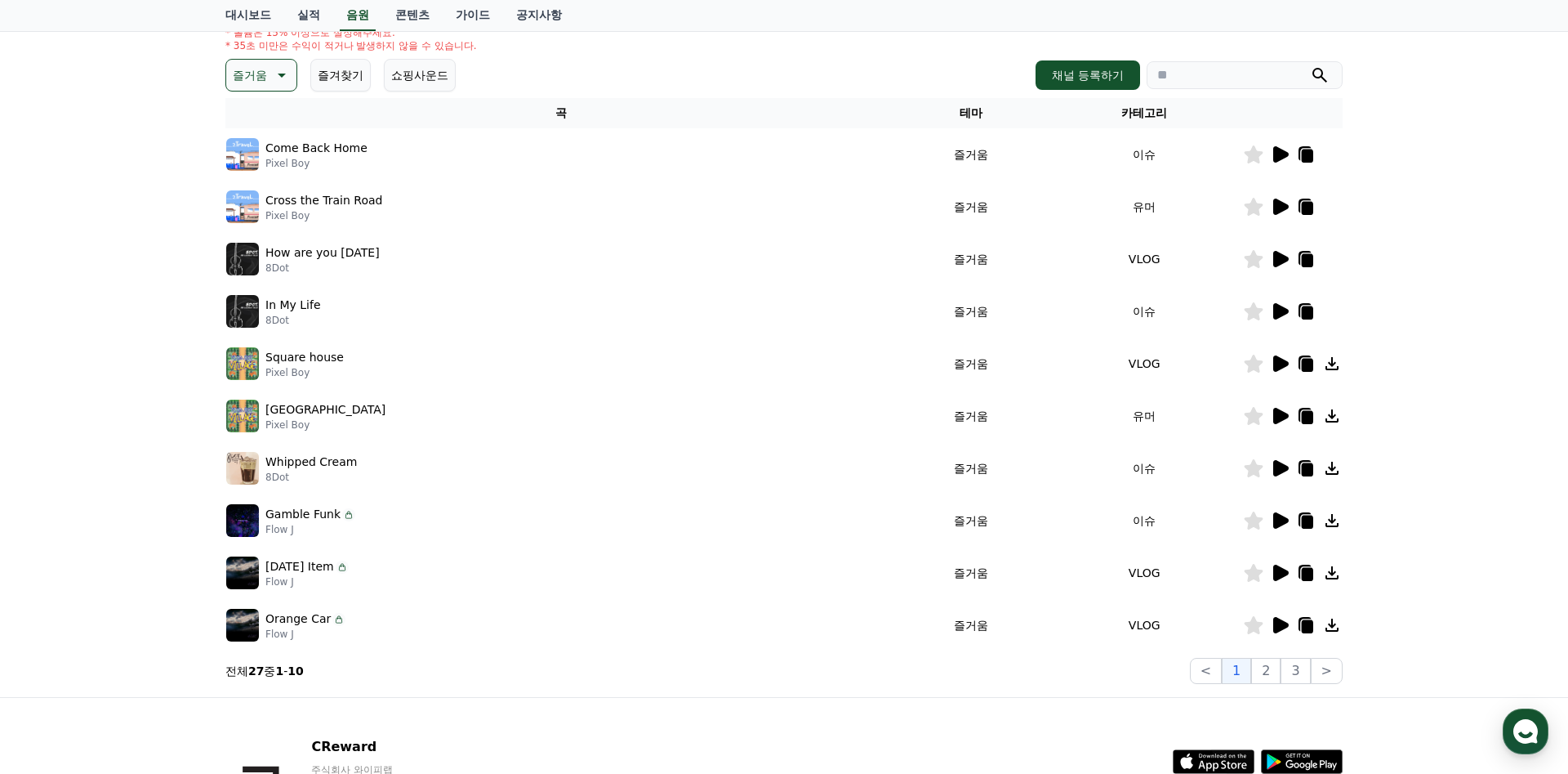
click at [1284, 580] on icon at bounding box center [1279, 572] width 20 height 20
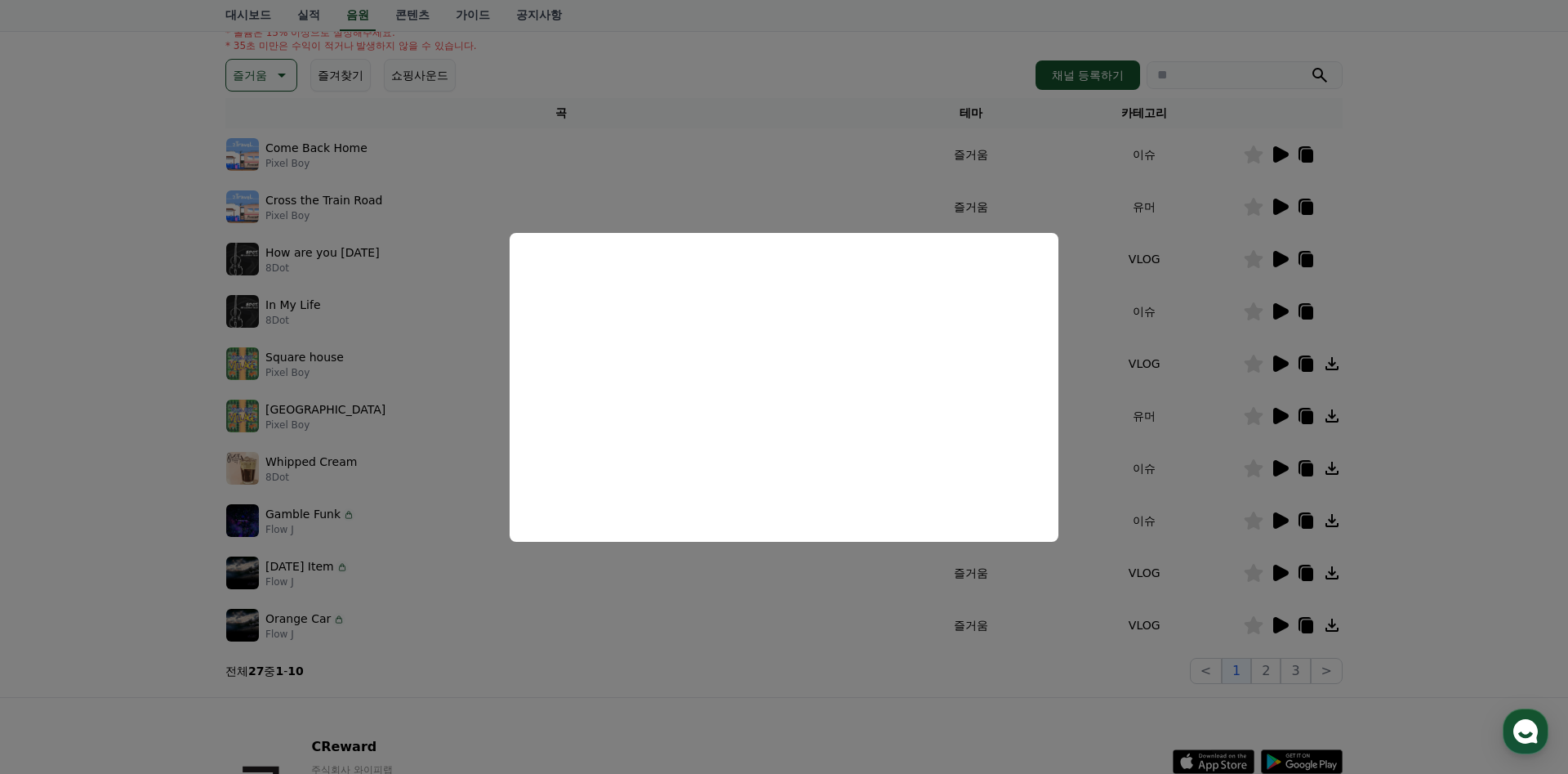
click at [776, 599] on button "close modal" at bounding box center [784, 387] width 1568 height 774
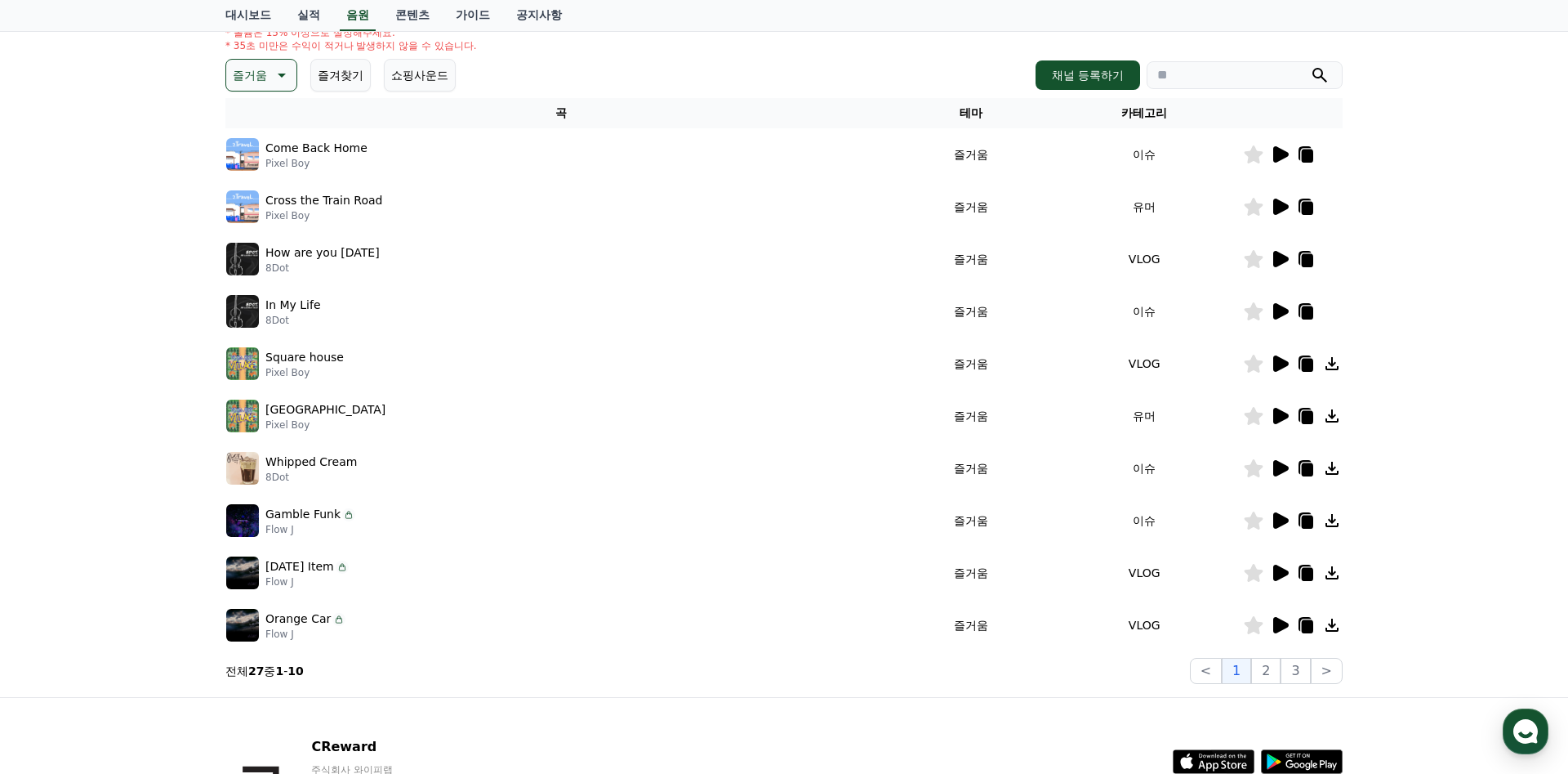
click at [1310, 627] on icon at bounding box center [1307, 626] width 11 height 13
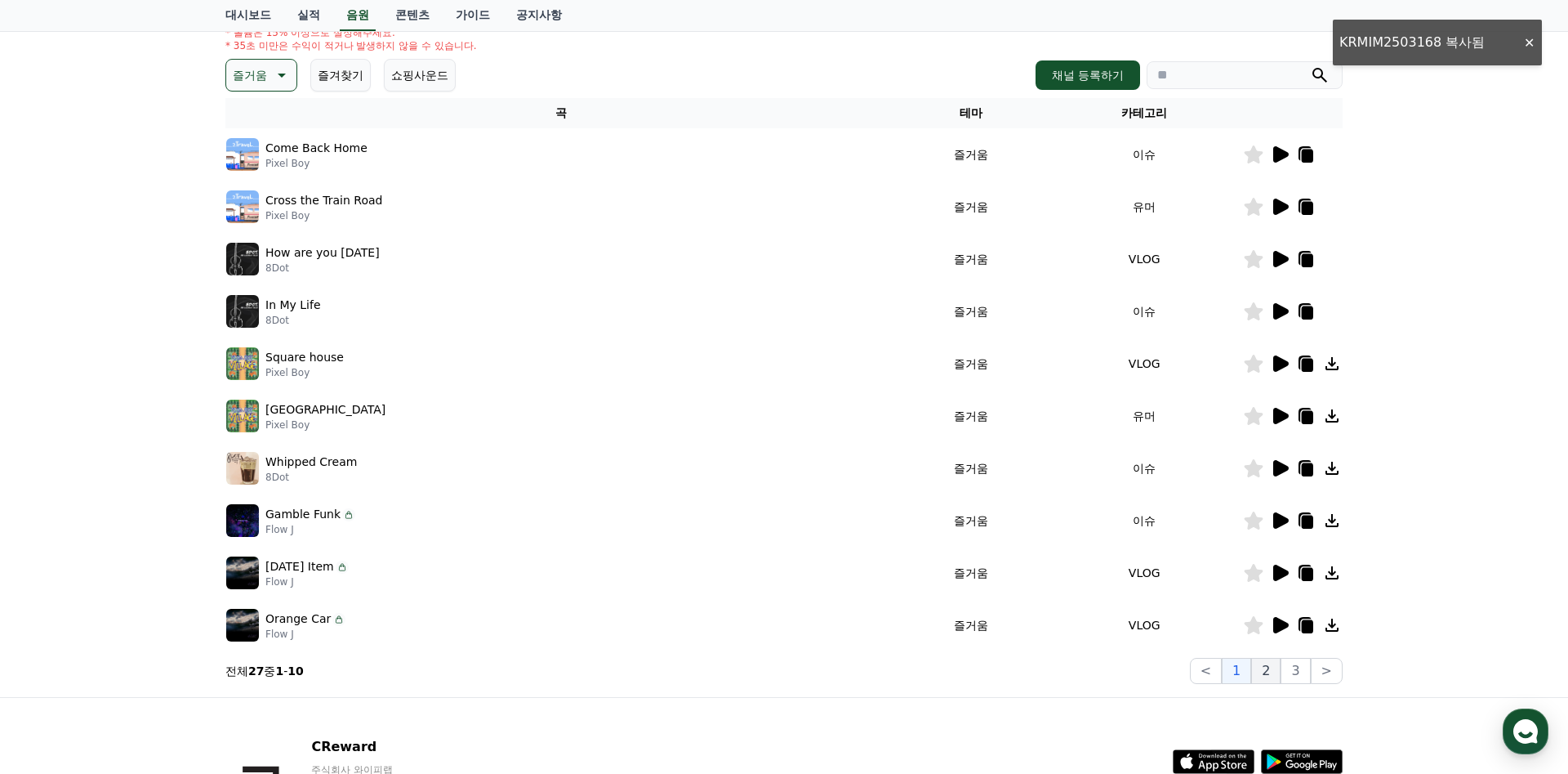
click at [1266, 682] on button "2" at bounding box center [1265, 671] width 30 height 26
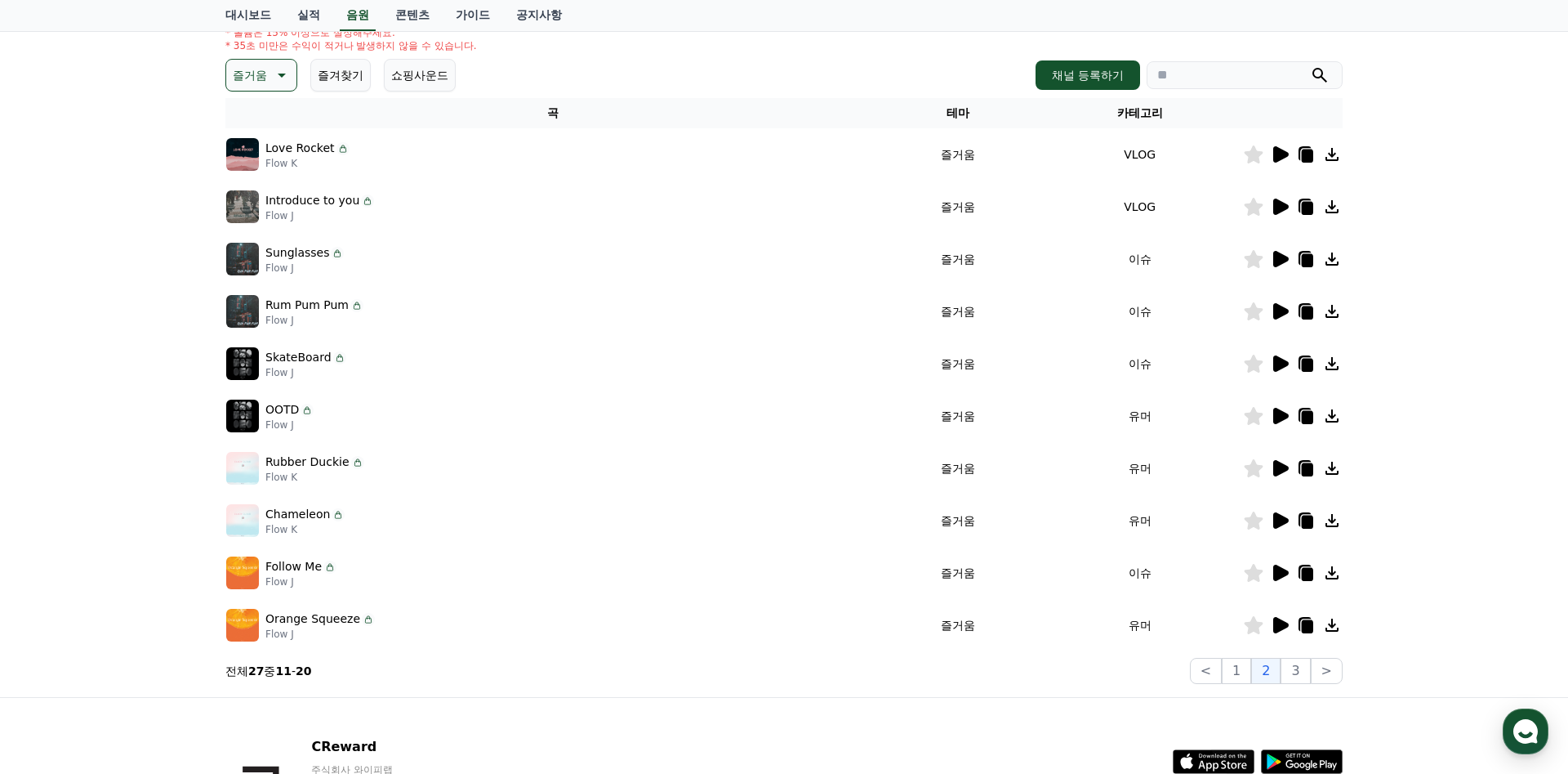
click at [1284, 163] on icon at bounding box center [1279, 154] width 20 height 20
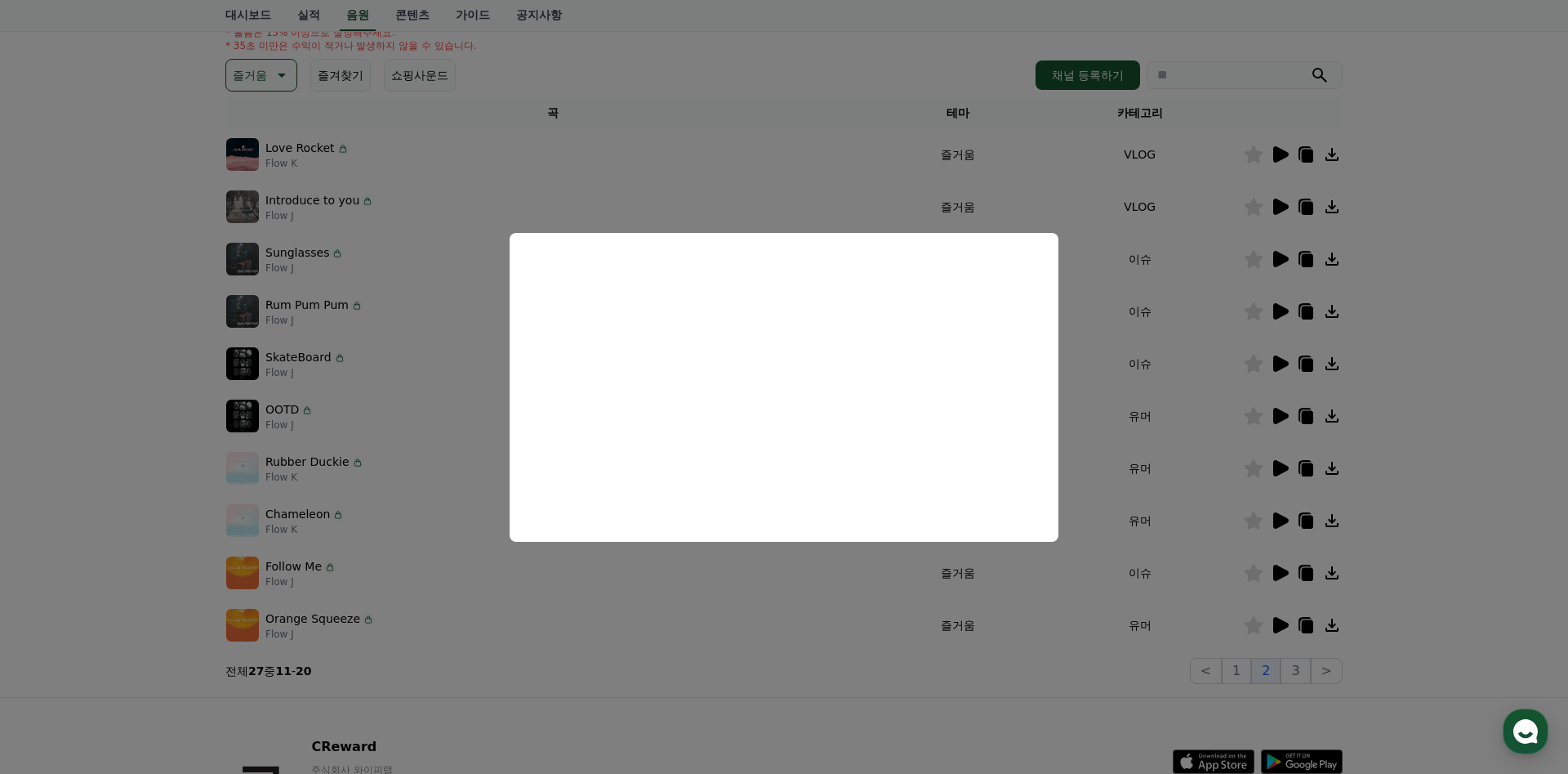
click at [781, 171] on button "close modal" at bounding box center [784, 387] width 1568 height 774
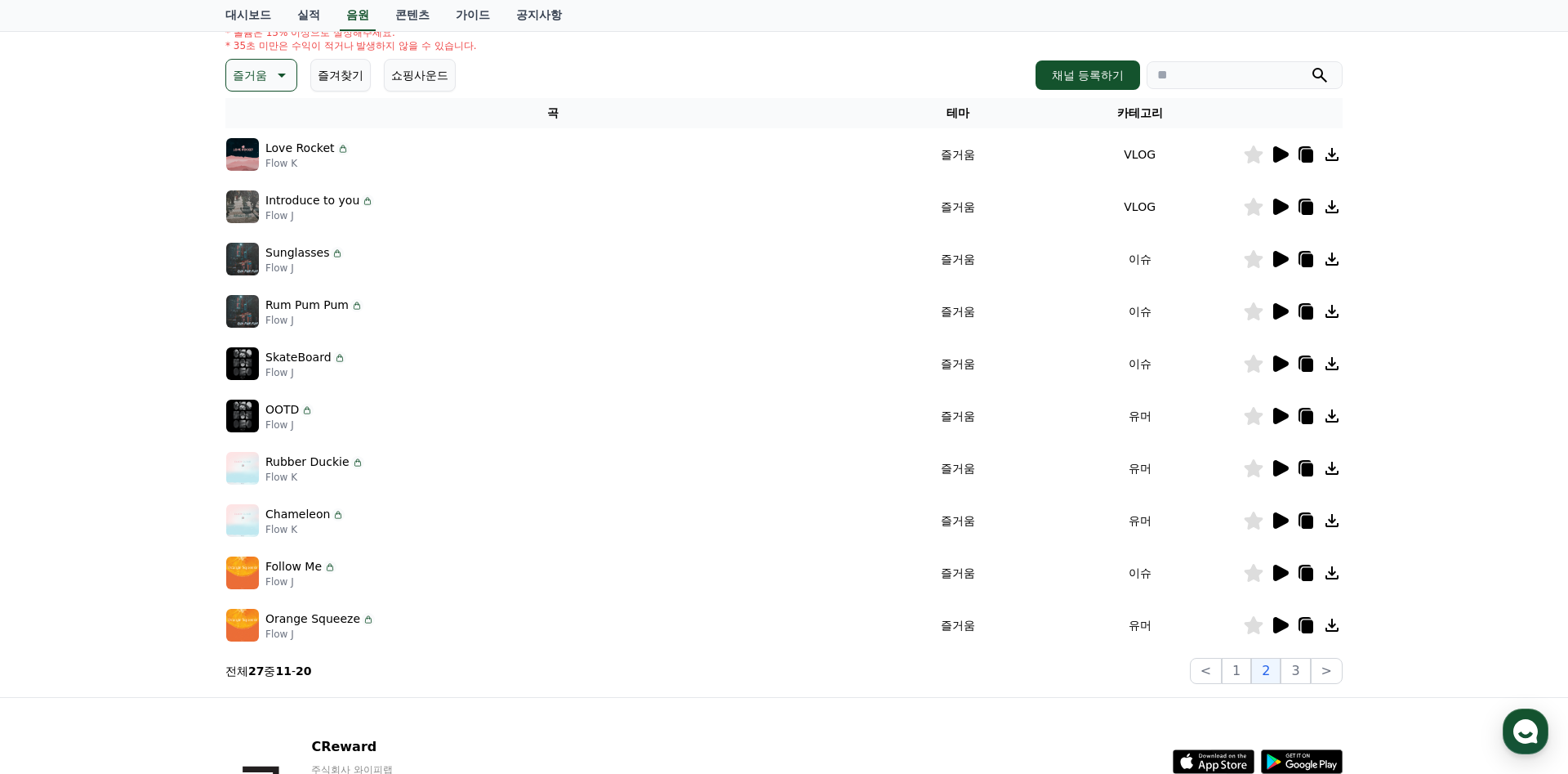
click at [1306, 154] on icon at bounding box center [1307, 155] width 11 height 13
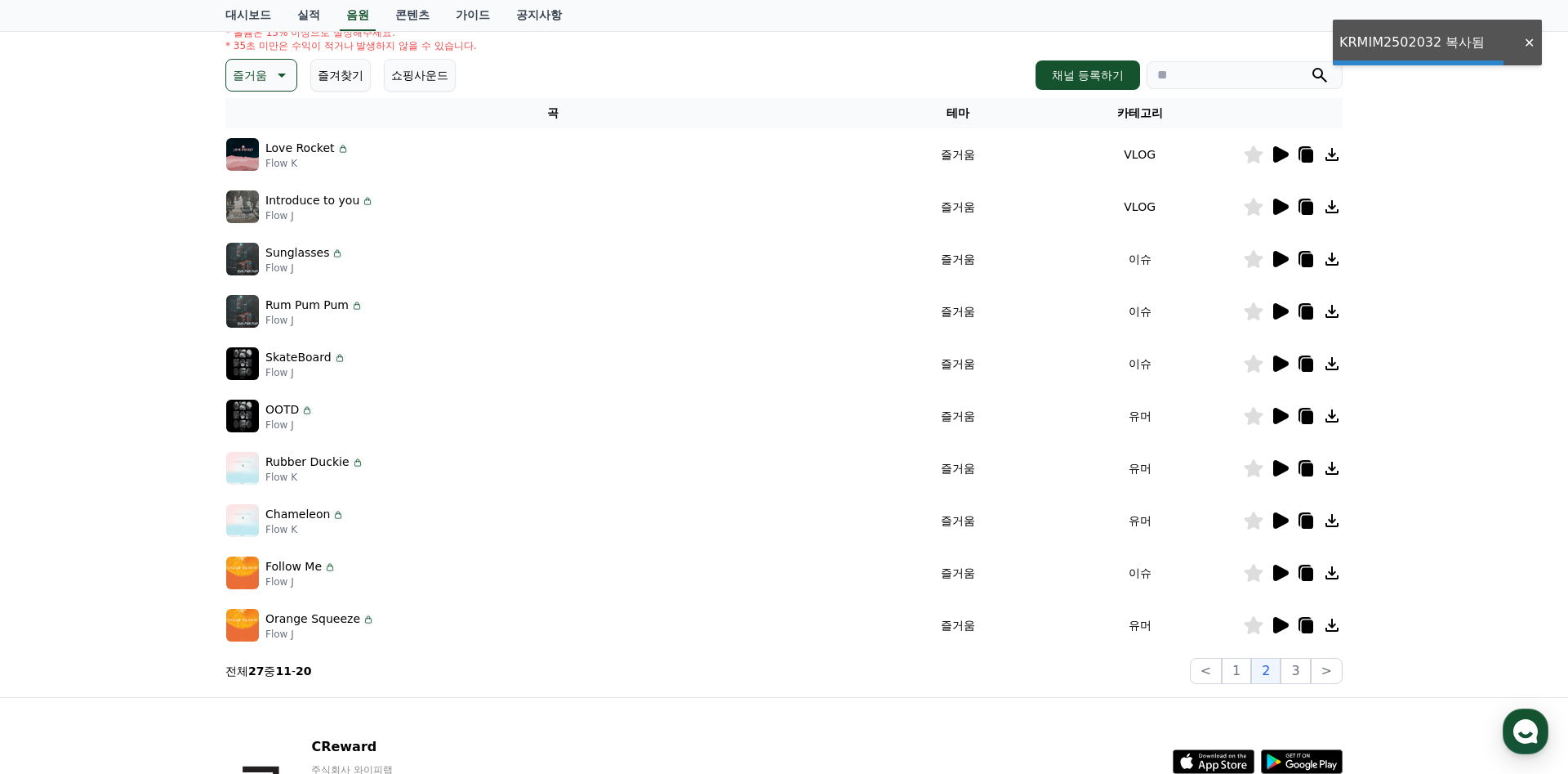
click at [1206, 75] on input "search" at bounding box center [1245, 75] width 196 height 28
paste input "**********"
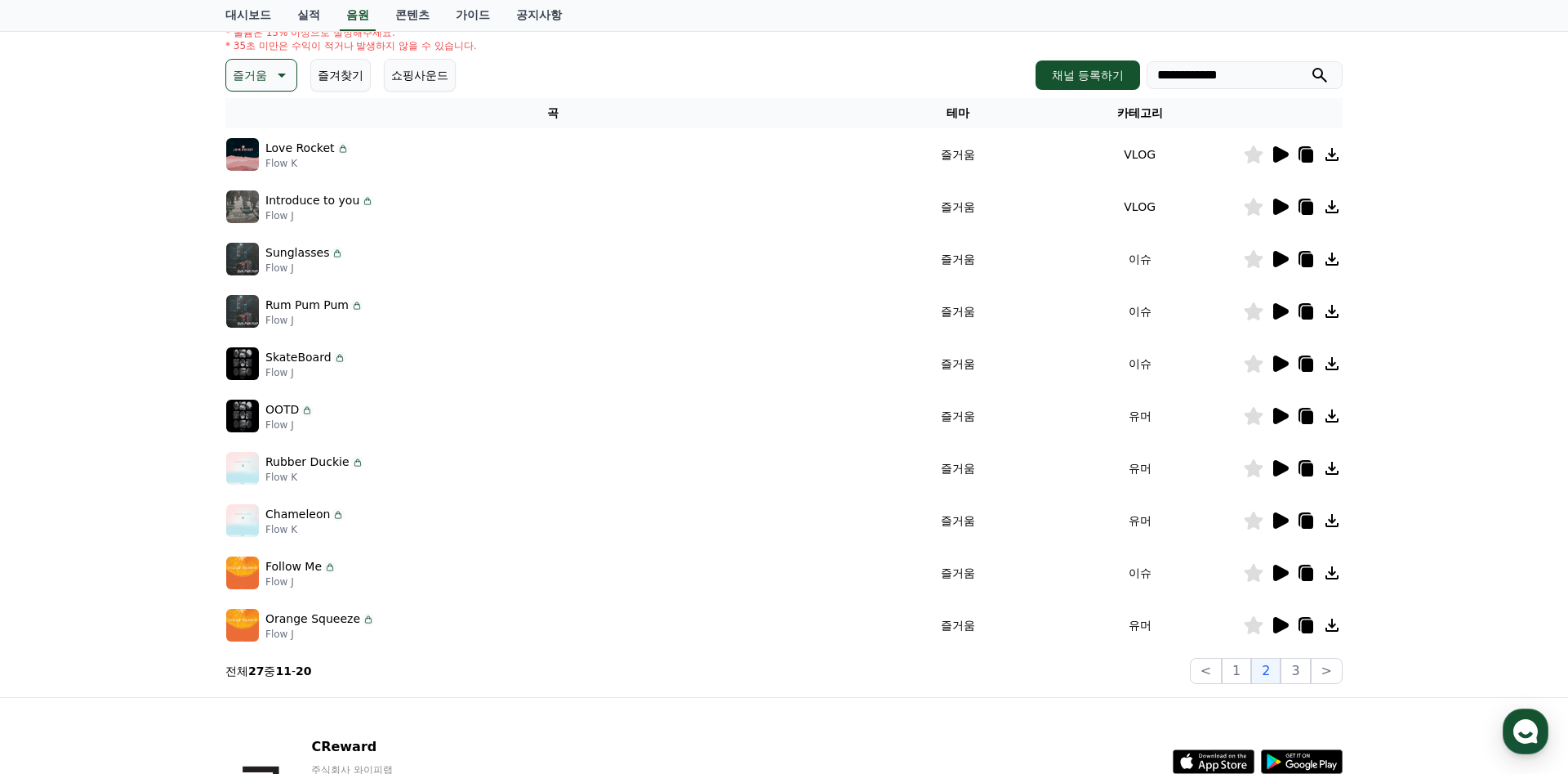
type input "**********"
